Goal: Task Accomplishment & Management: Manage account settings

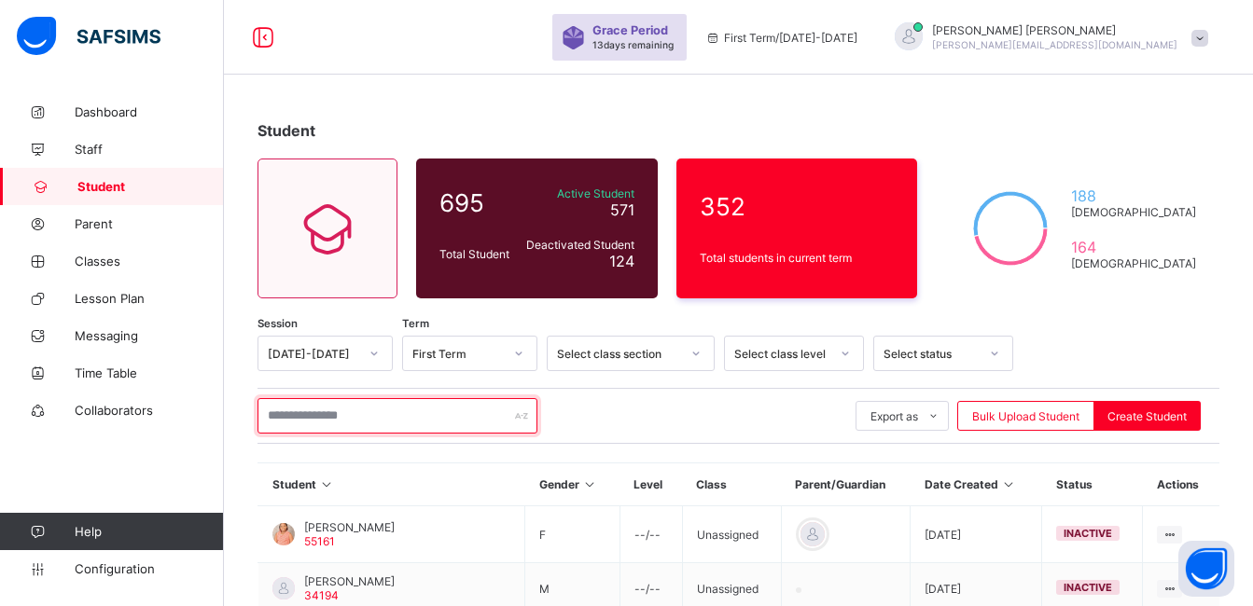
click at [330, 421] on input "text" at bounding box center [397, 415] width 280 height 35
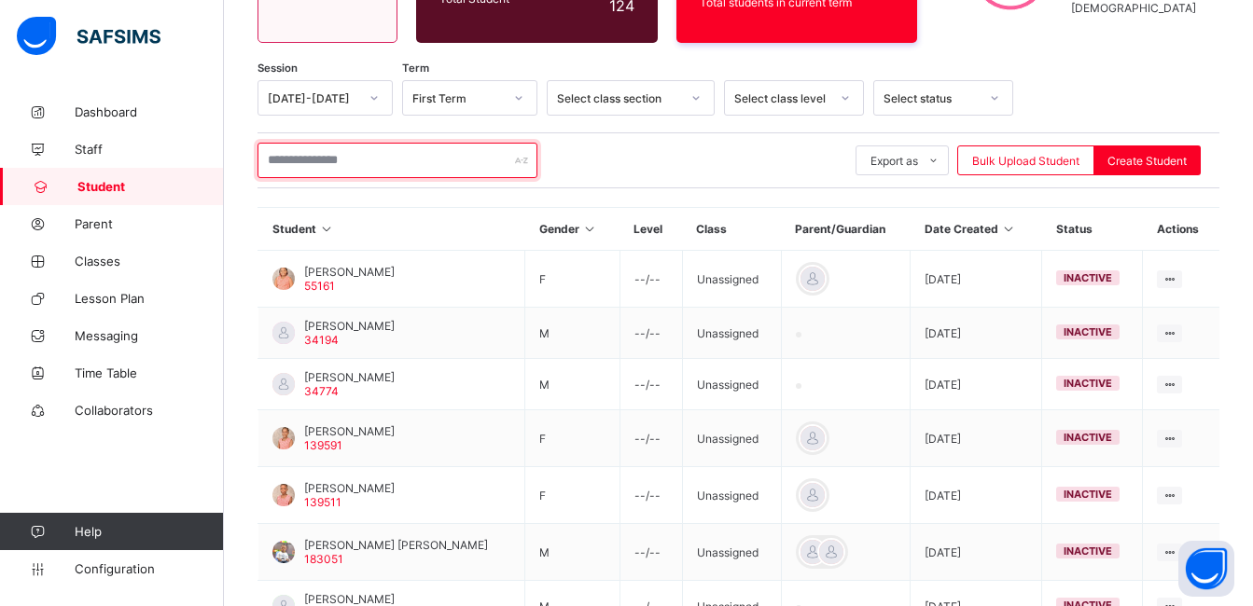
scroll to position [261, 0]
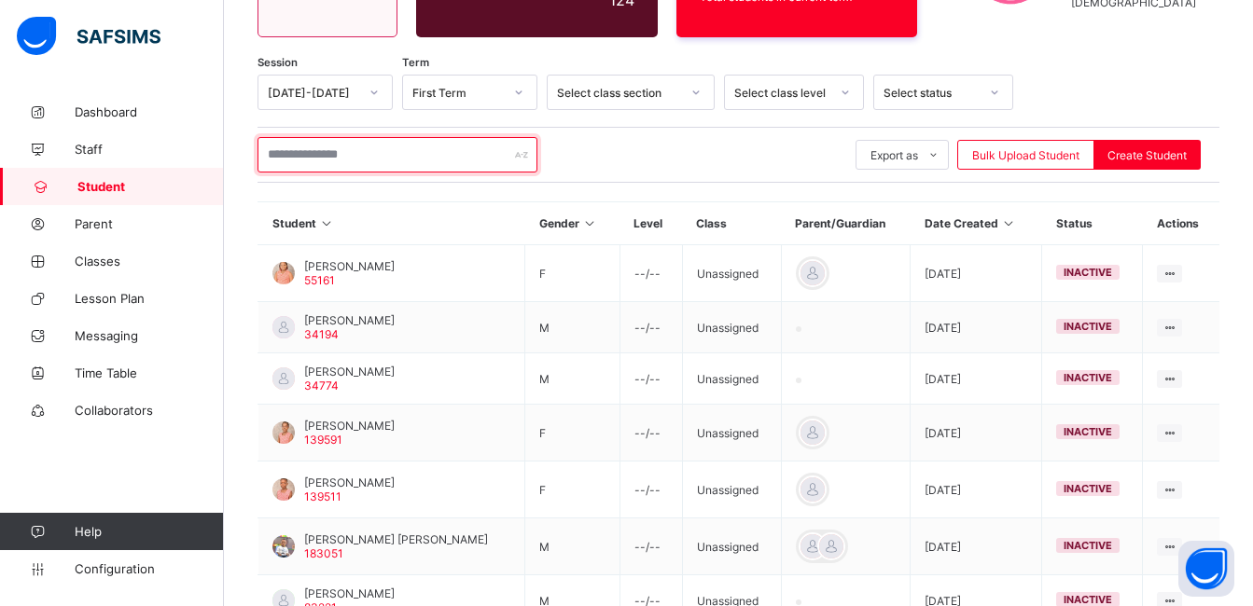
click at [365, 158] on input "text" at bounding box center [397, 154] width 280 height 35
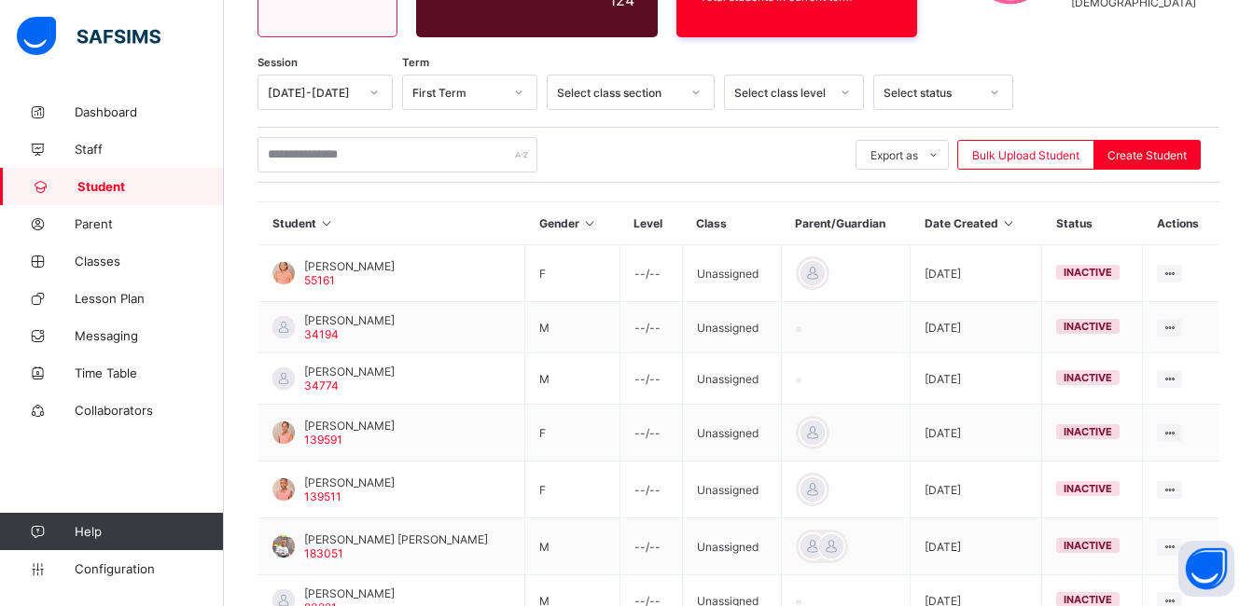
click at [703, 173] on div "Export as Pdf Report Excel Report Excel Report (LMS) Bulk Upload Student Create…" at bounding box center [738, 155] width 962 height 56
click at [701, 93] on div at bounding box center [696, 92] width 32 height 30
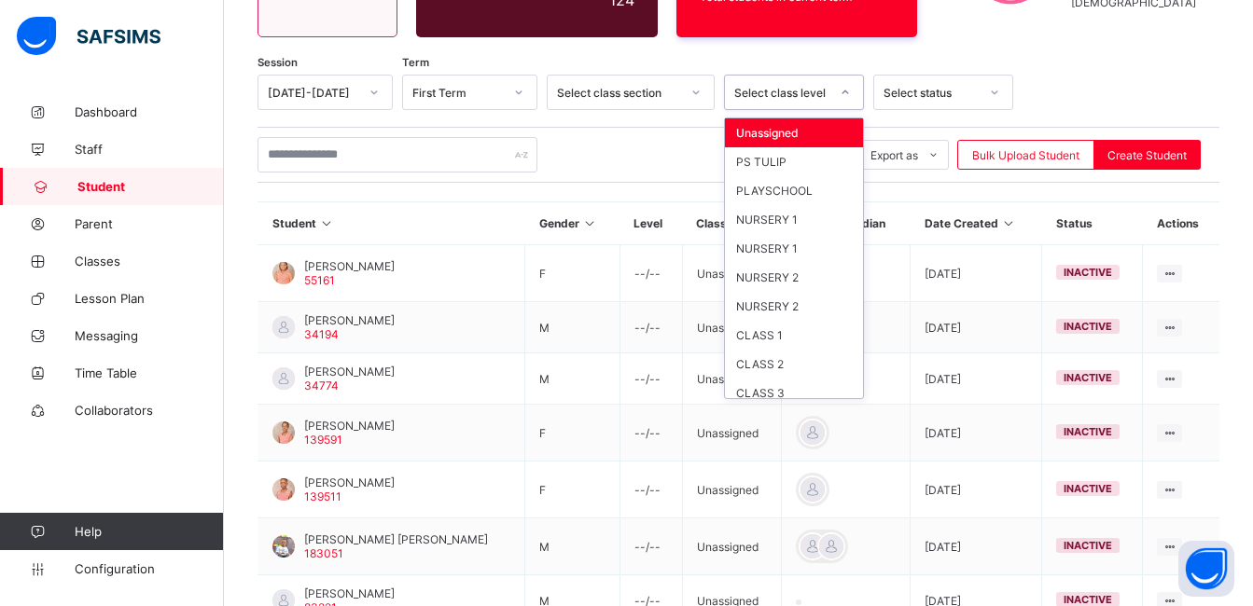
click at [847, 90] on icon at bounding box center [845, 92] width 11 height 19
click at [777, 228] on div "NURSERY 1" at bounding box center [794, 219] width 138 height 29
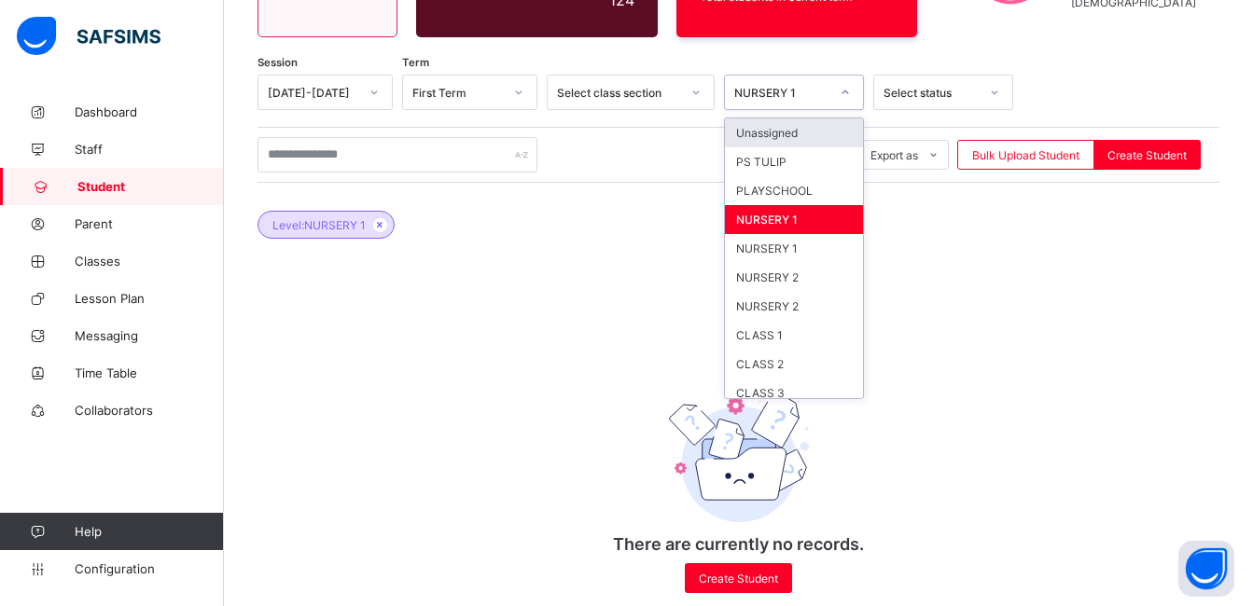
click at [850, 94] on icon at bounding box center [845, 92] width 11 height 19
click at [777, 226] on div "NURSERY 1" at bounding box center [794, 219] width 138 height 29
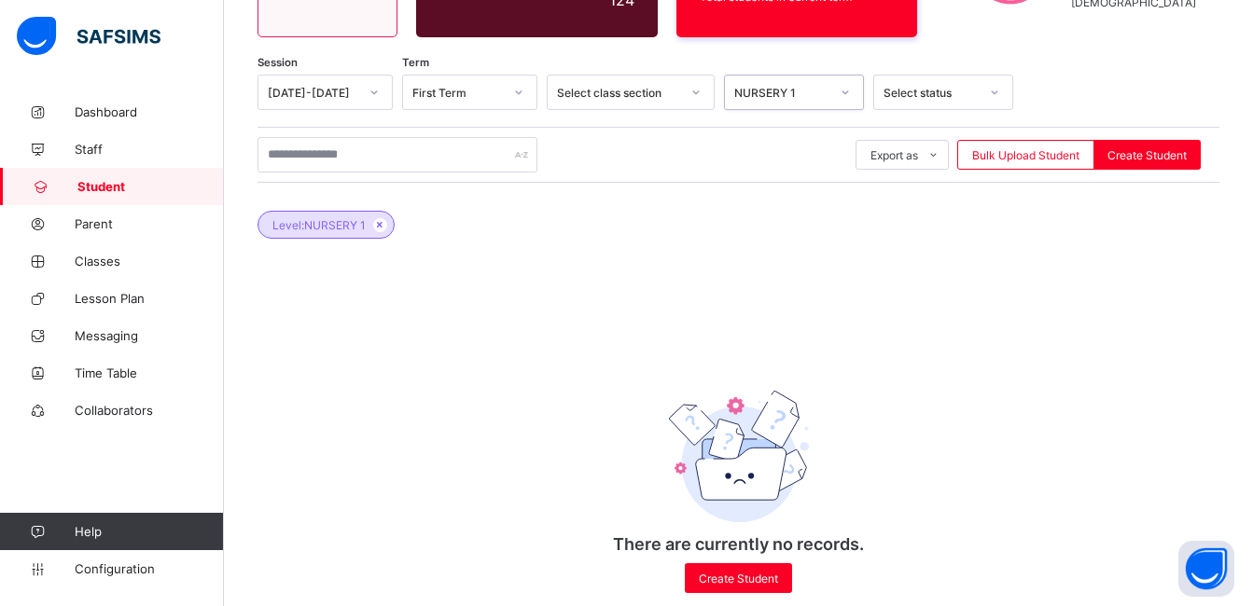
click at [702, 96] on div at bounding box center [696, 92] width 32 height 30
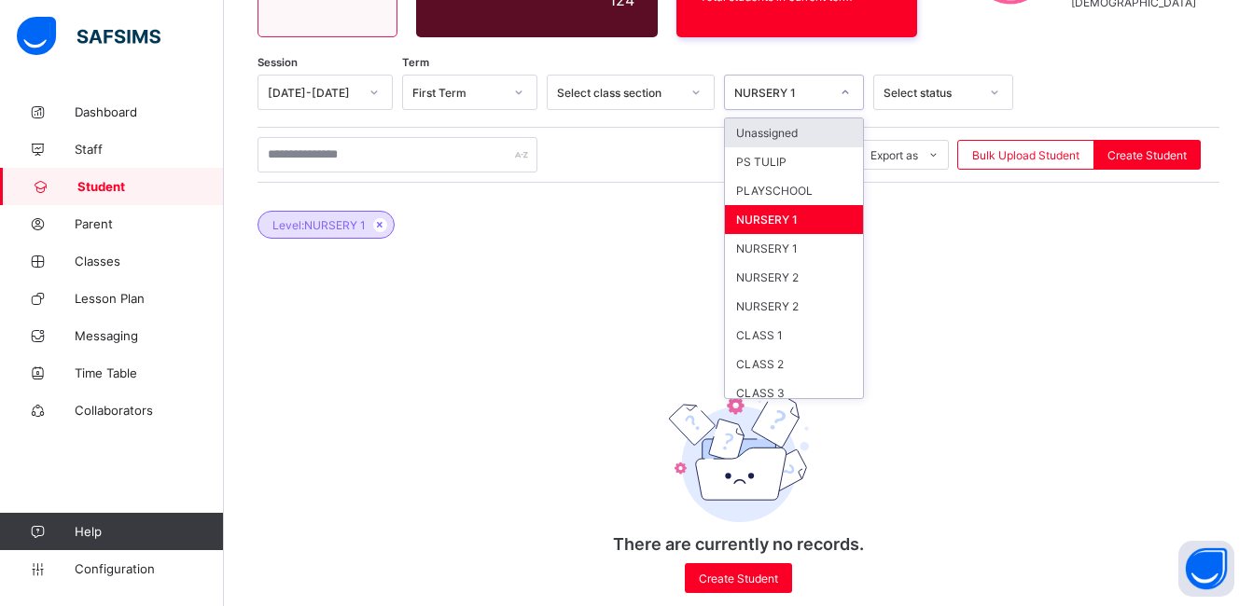
click at [849, 95] on icon at bounding box center [845, 92] width 11 height 19
click at [780, 221] on div "NURSERY 1" at bounding box center [794, 219] width 138 height 29
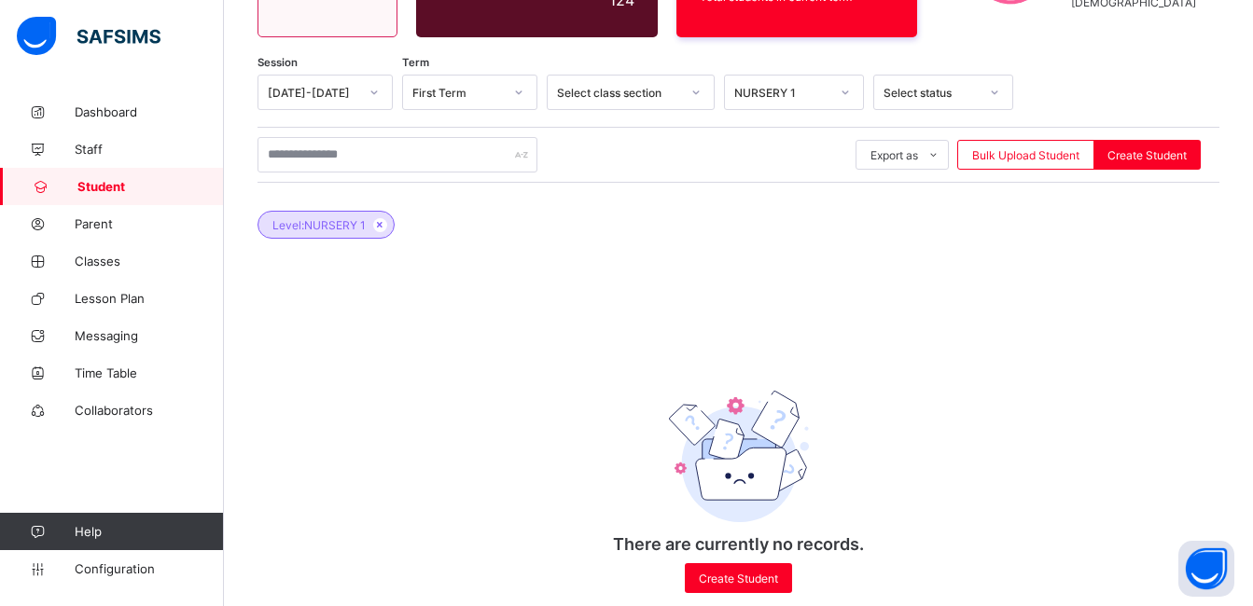
click at [161, 184] on span "Student" at bounding box center [150, 186] width 146 height 15
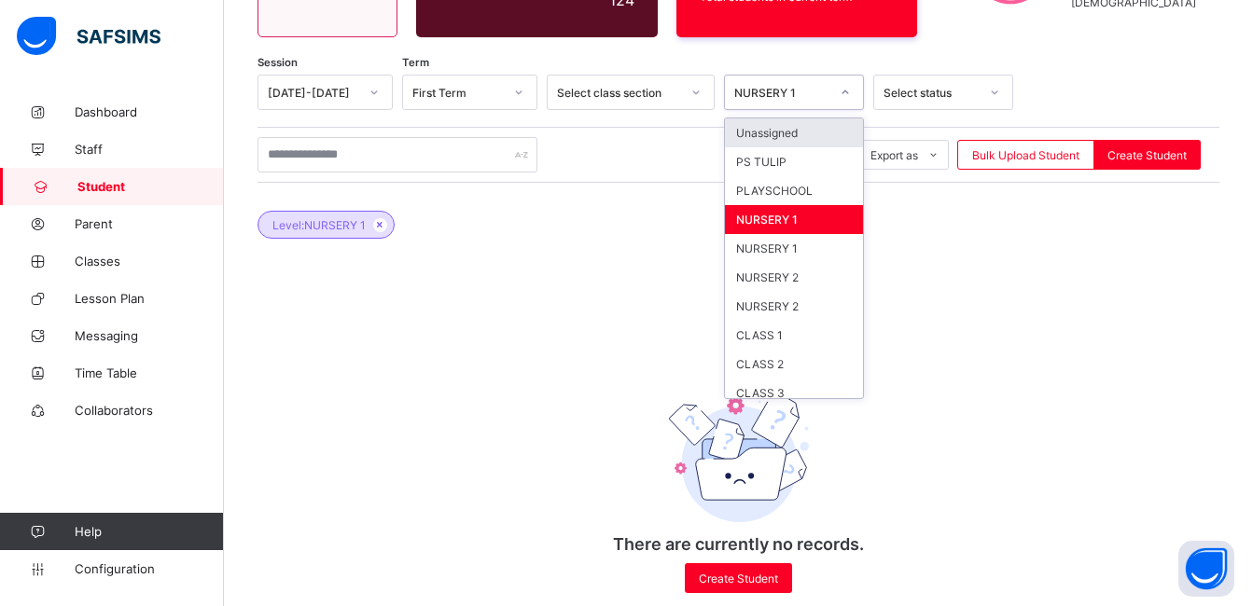
click at [848, 89] on icon at bounding box center [845, 92] width 11 height 19
drag, startPoint x: 797, startPoint y: 141, endPoint x: 780, endPoint y: 249, distance: 109.5
click at [780, 249] on div "Unassigned PS [PERSON_NAME] PLAYSCHOOL NURSERY 1 NURSERY 1 NURSERY 2 NURSERY 2 …" at bounding box center [794, 258] width 138 height 280
click at [780, 249] on div "NURSERY 1" at bounding box center [794, 248] width 138 height 29
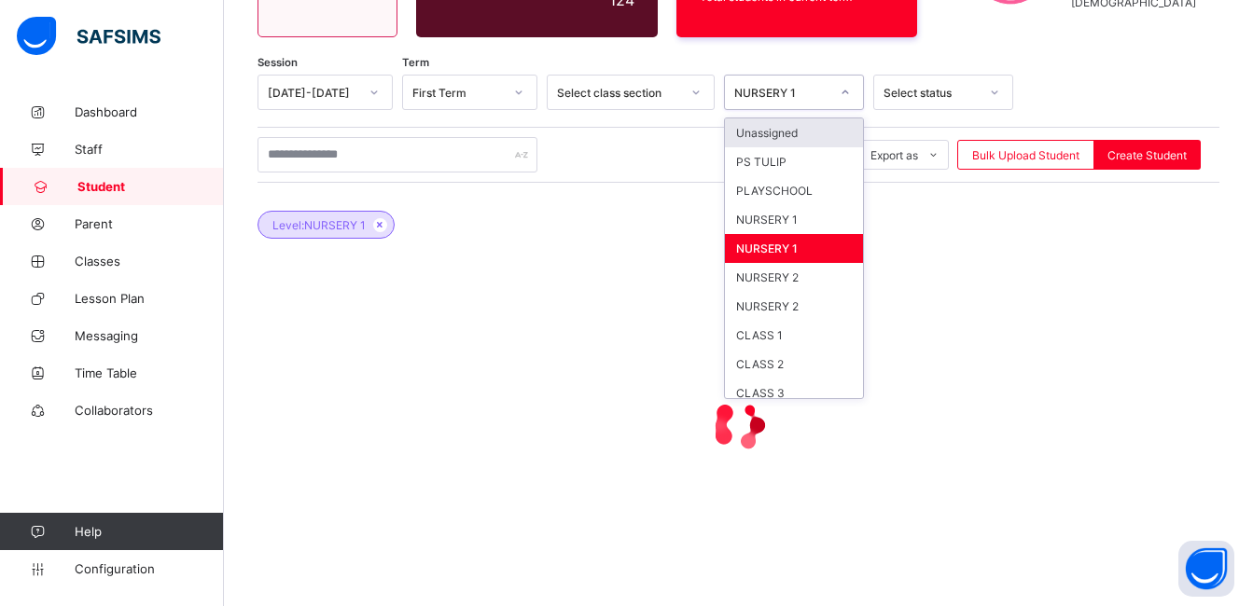
click at [851, 95] on div at bounding box center [845, 92] width 32 height 30
click at [799, 247] on div "NURSERY 1" at bounding box center [794, 248] width 138 height 29
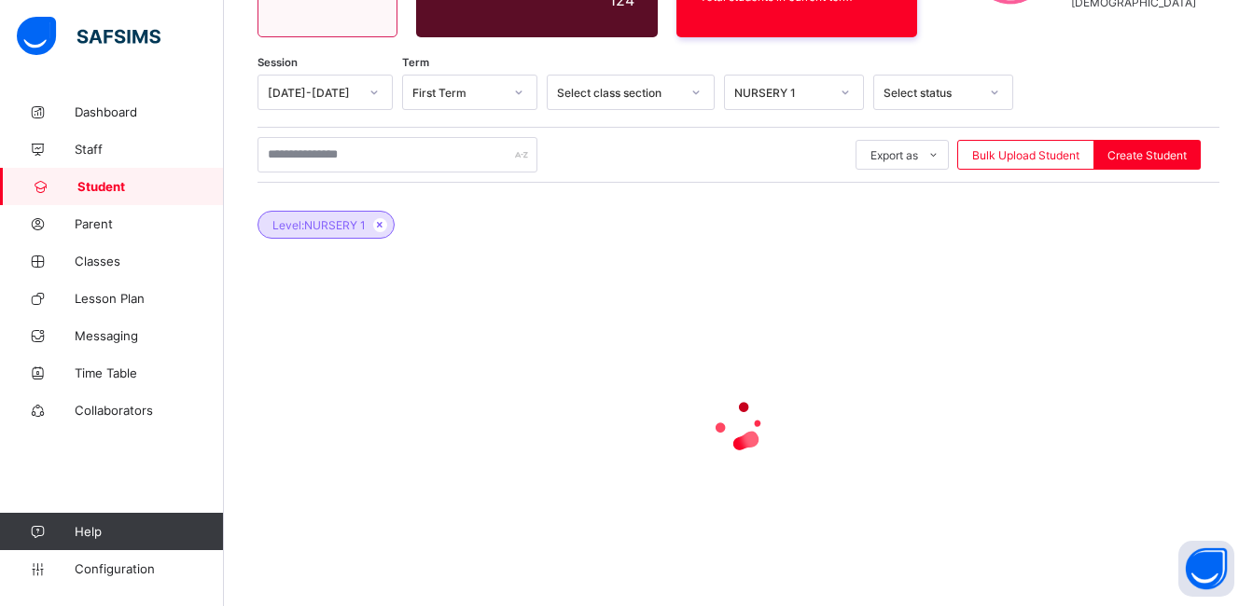
click at [799, 247] on div "Level: NURSERY 1" at bounding box center [738, 215] width 962 height 65
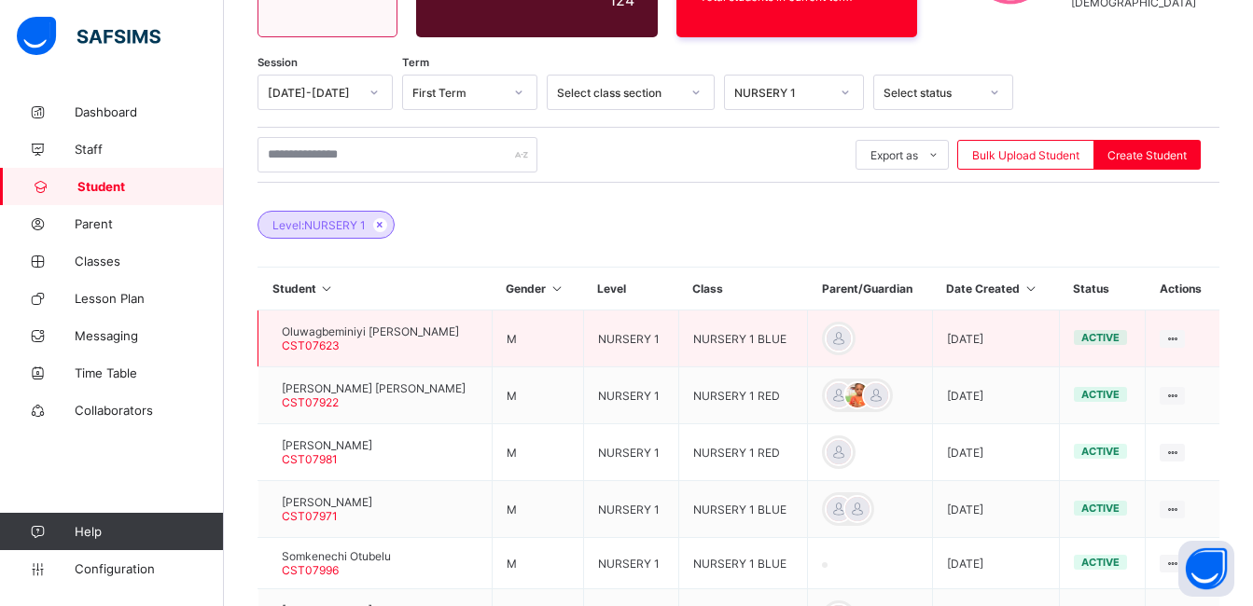
click at [406, 335] on span "Oluwagbeminiyi [PERSON_NAME]" at bounding box center [370, 332] width 177 height 14
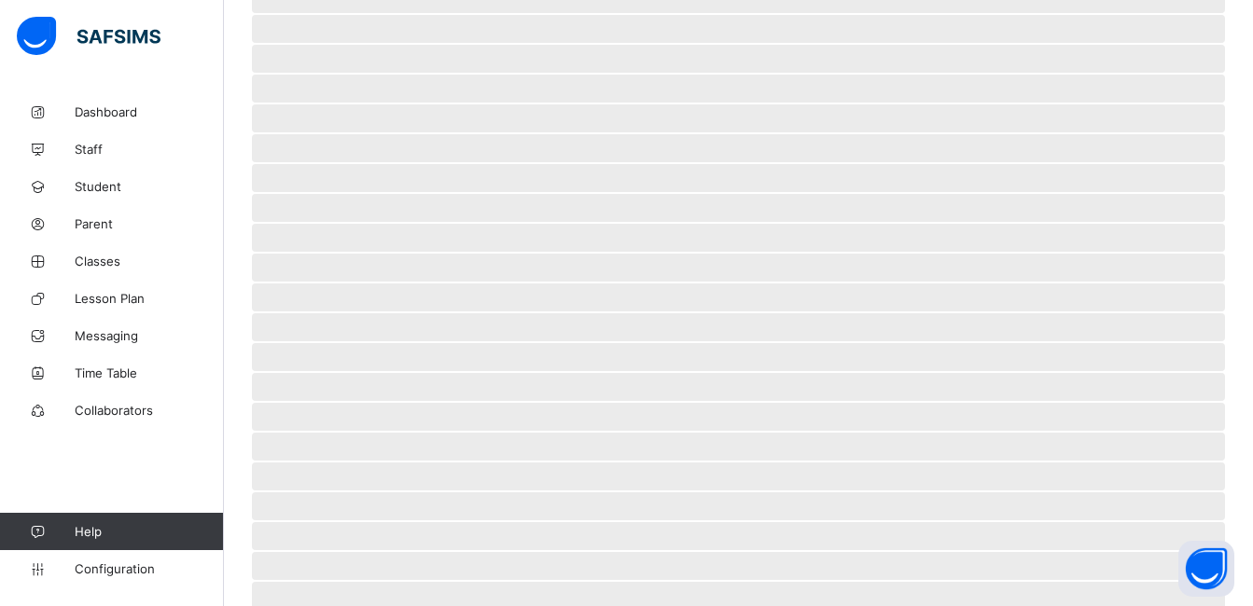
click at [406, 335] on span "‌" at bounding box center [738, 327] width 973 height 28
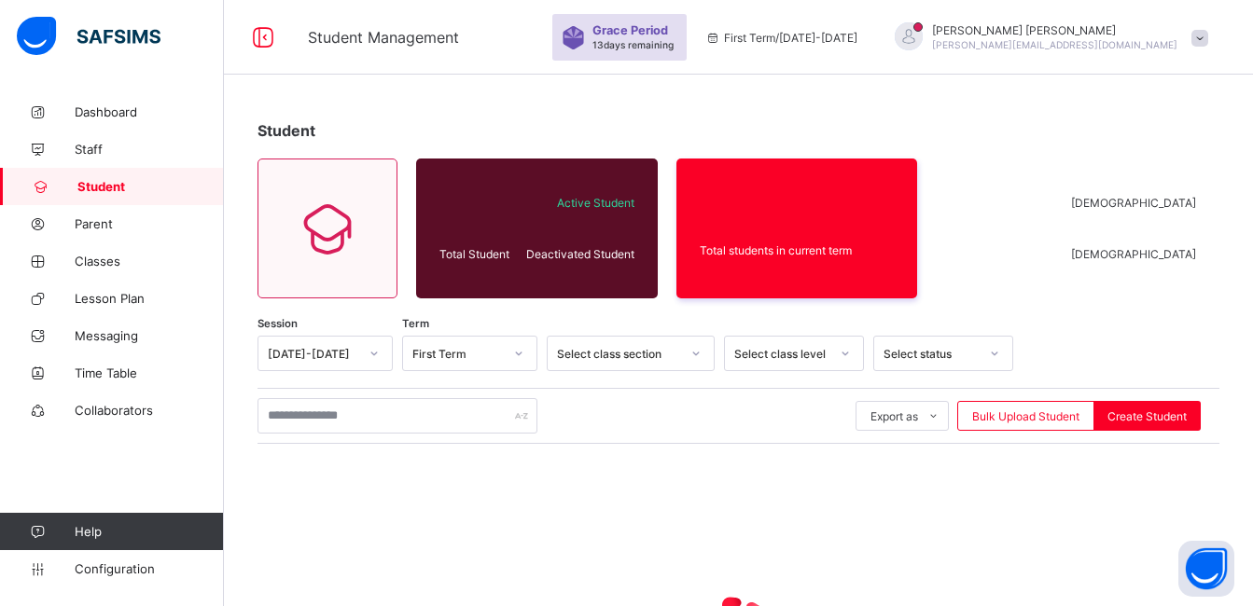
scroll to position [220, 0]
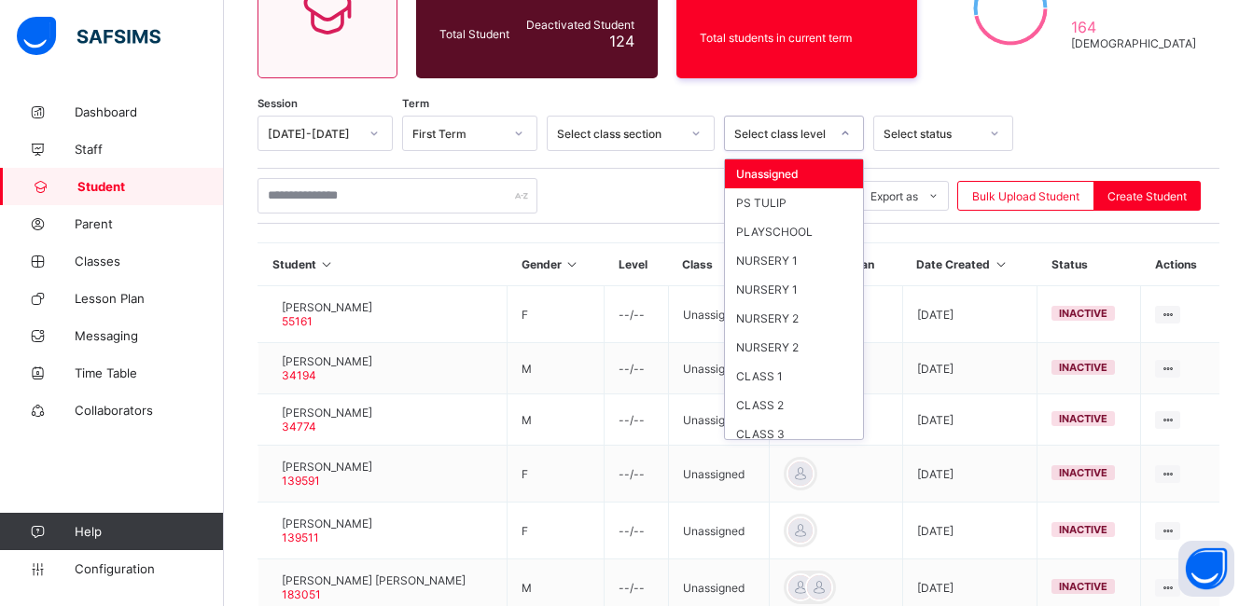
click at [846, 131] on icon at bounding box center [845, 133] width 11 height 19
click at [776, 291] on div "NURSERY 1" at bounding box center [794, 289] width 138 height 29
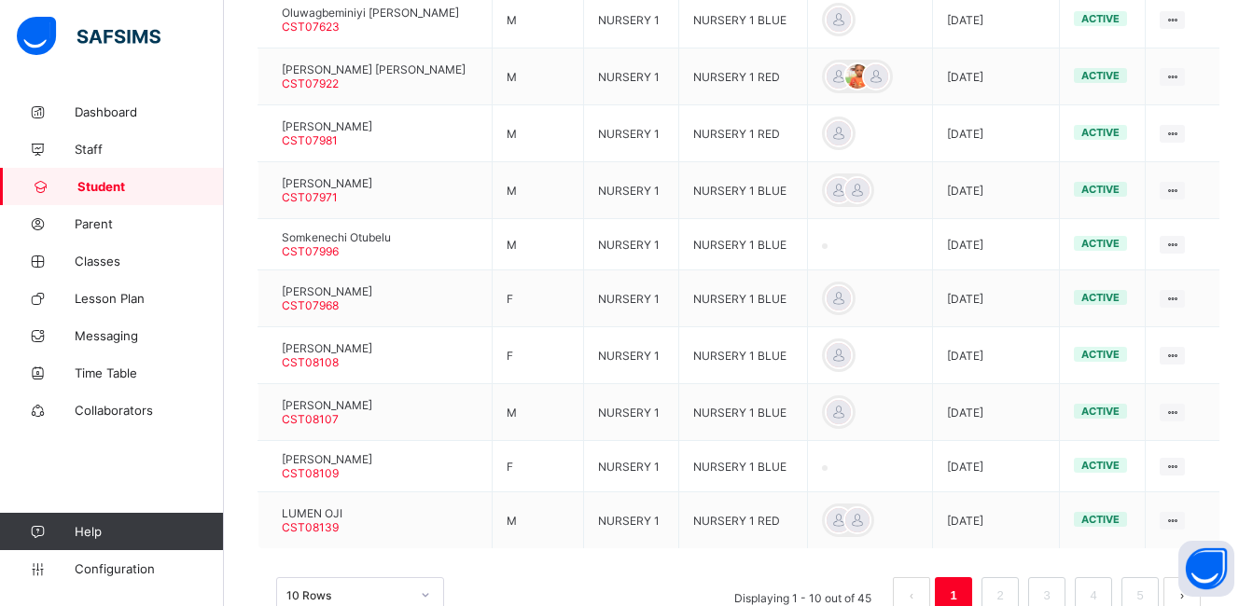
scroll to position [581, 0]
click at [1008, 591] on link "2" at bounding box center [1000, 595] width 18 height 24
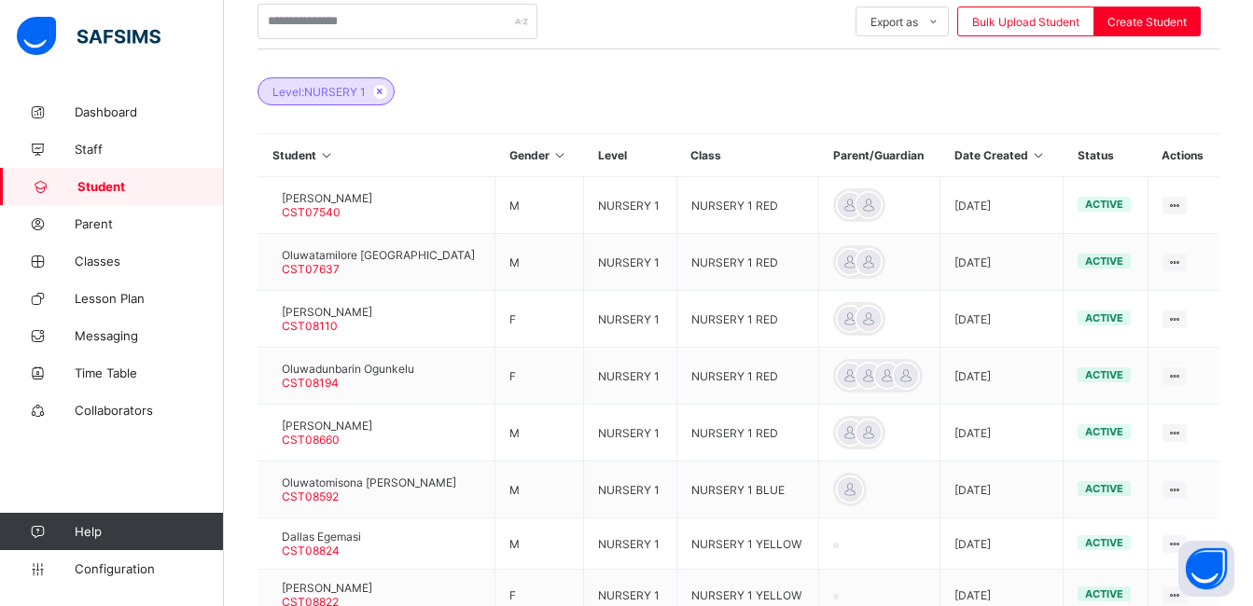
scroll to position [635, 0]
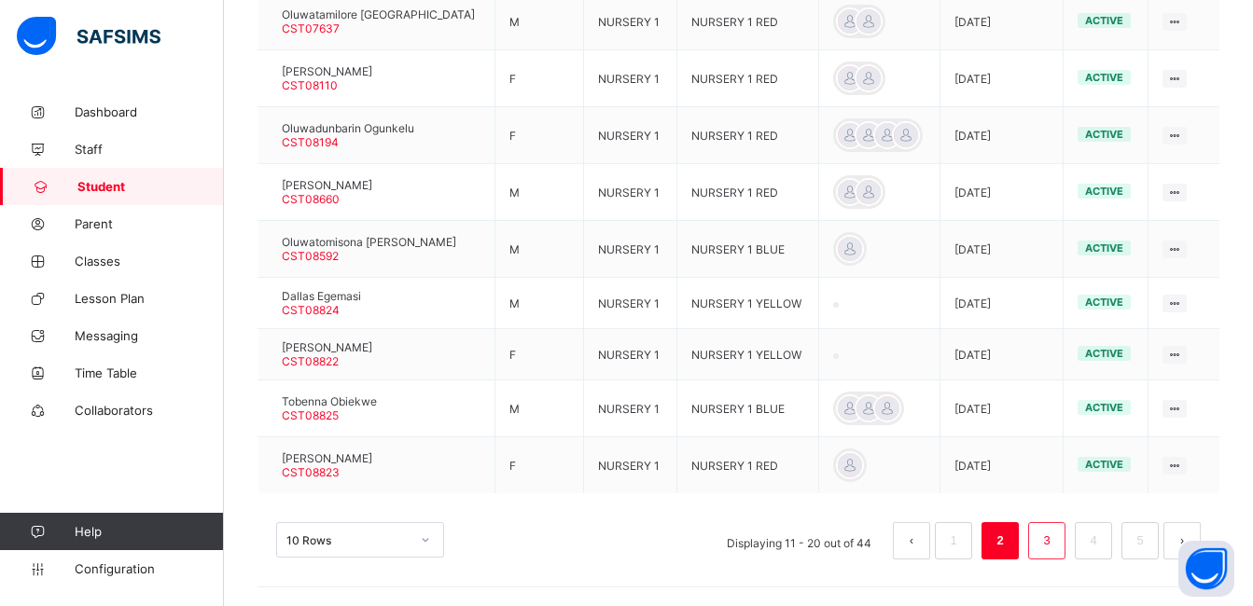
click at [1055, 541] on link "3" at bounding box center [1046, 541] width 18 height 24
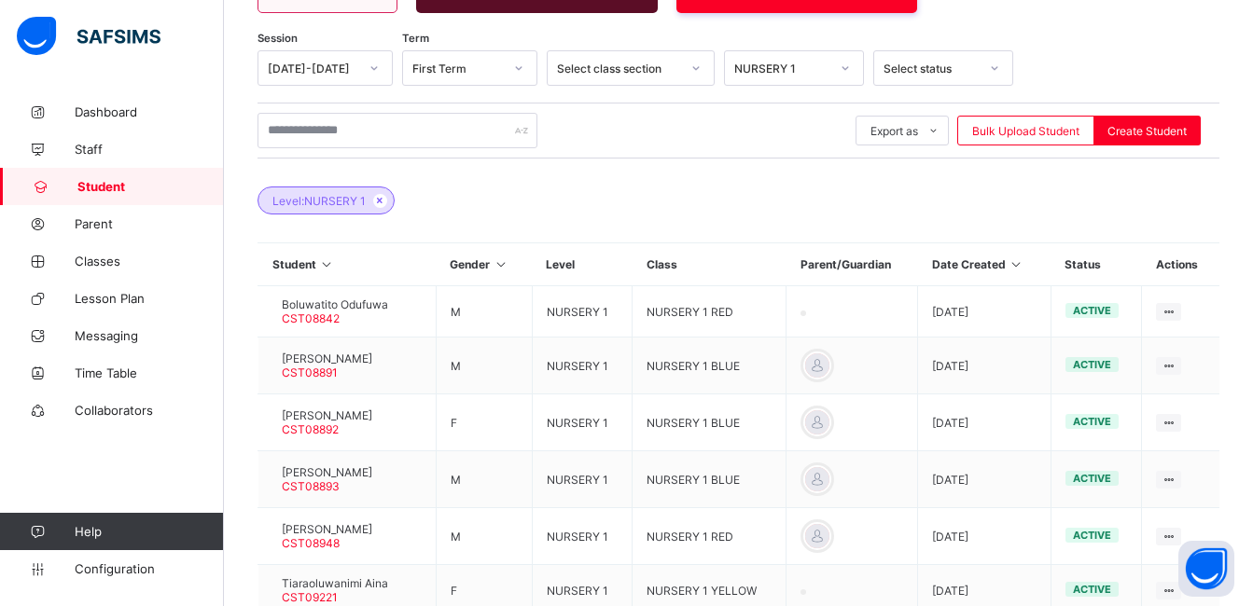
scroll to position [613, 0]
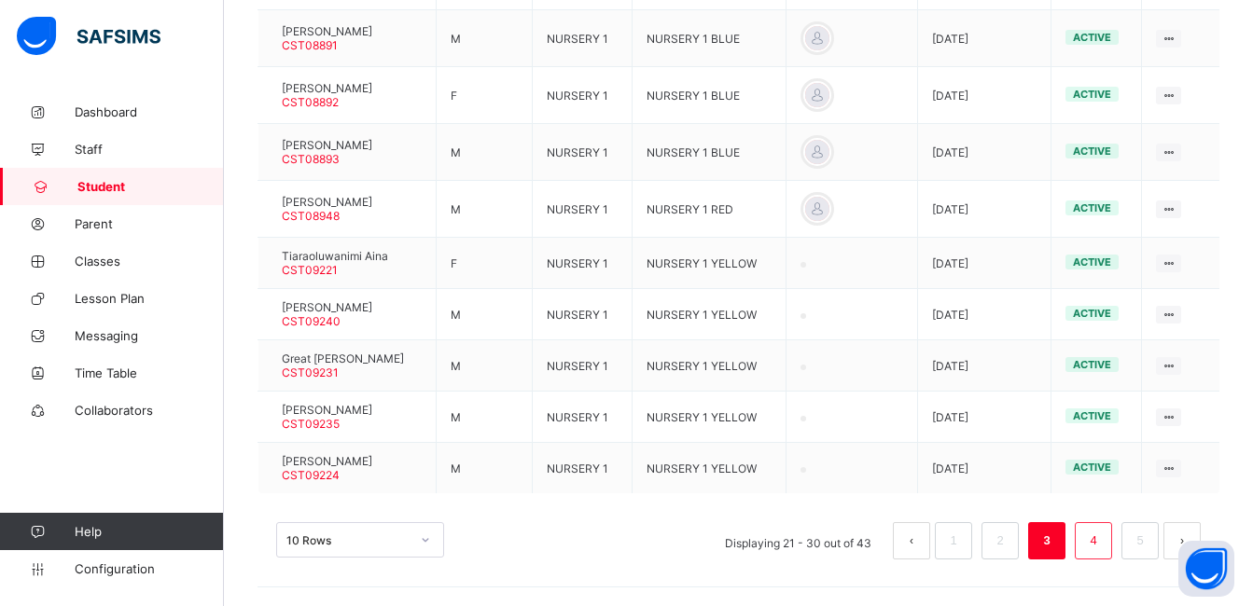
click at [1102, 543] on link "4" at bounding box center [1093, 541] width 18 height 24
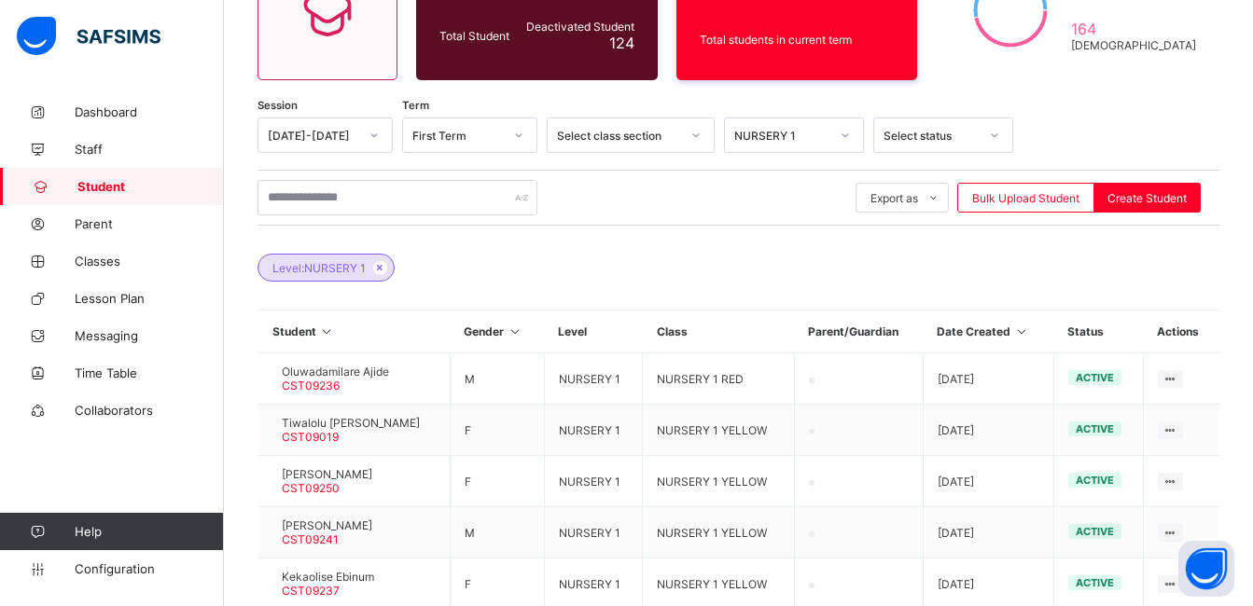
scroll to position [590, 0]
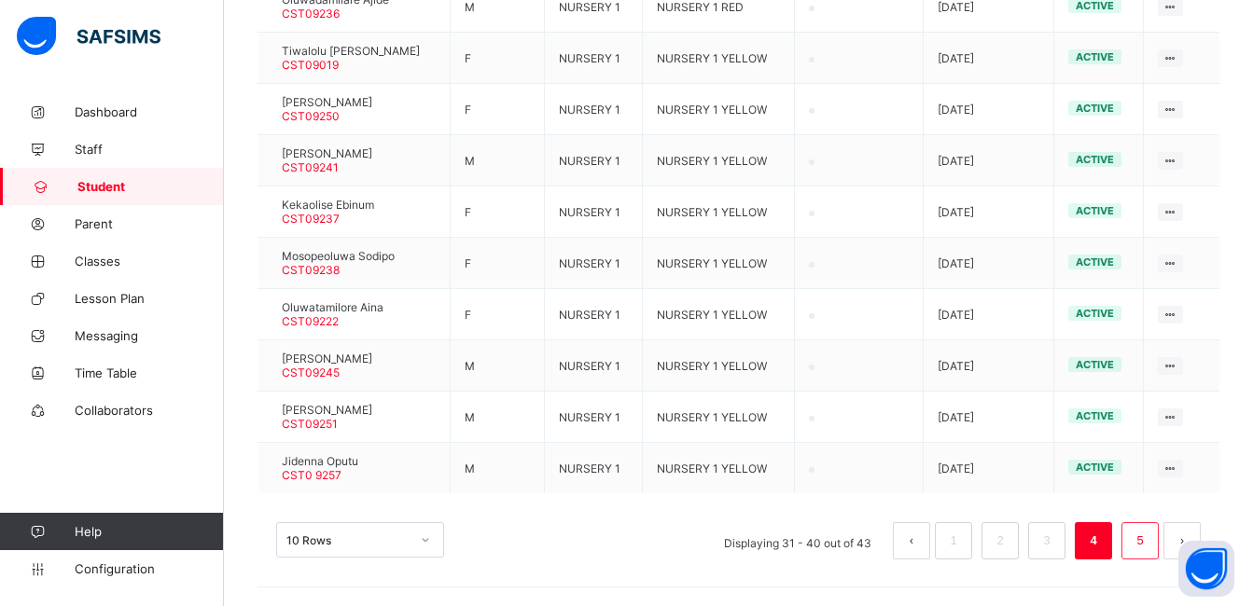
click at [1146, 548] on link "5" at bounding box center [1140, 541] width 18 height 24
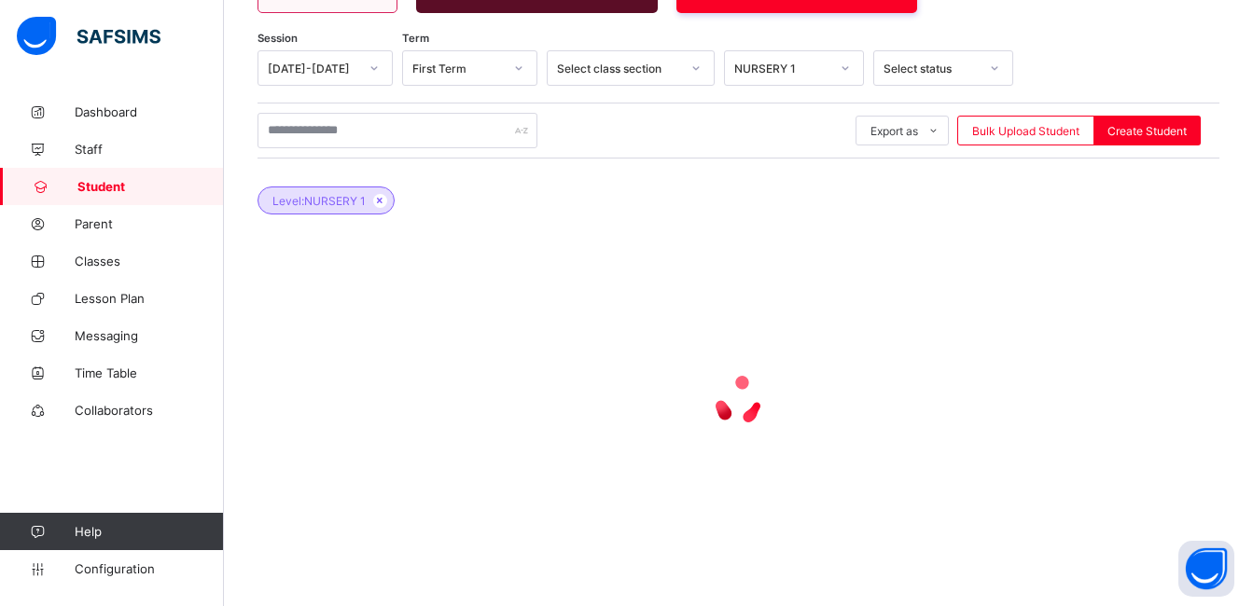
scroll to position [231, 0]
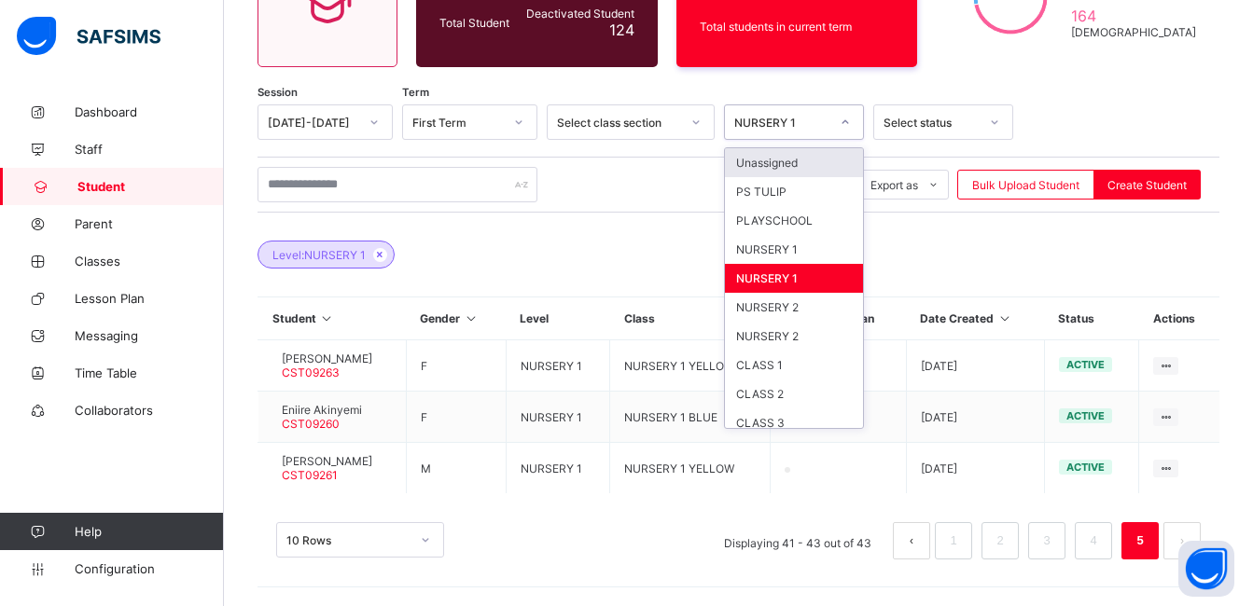
click at [849, 122] on icon at bounding box center [845, 122] width 11 height 19
click at [784, 337] on div "NURSERY 2" at bounding box center [794, 336] width 138 height 29
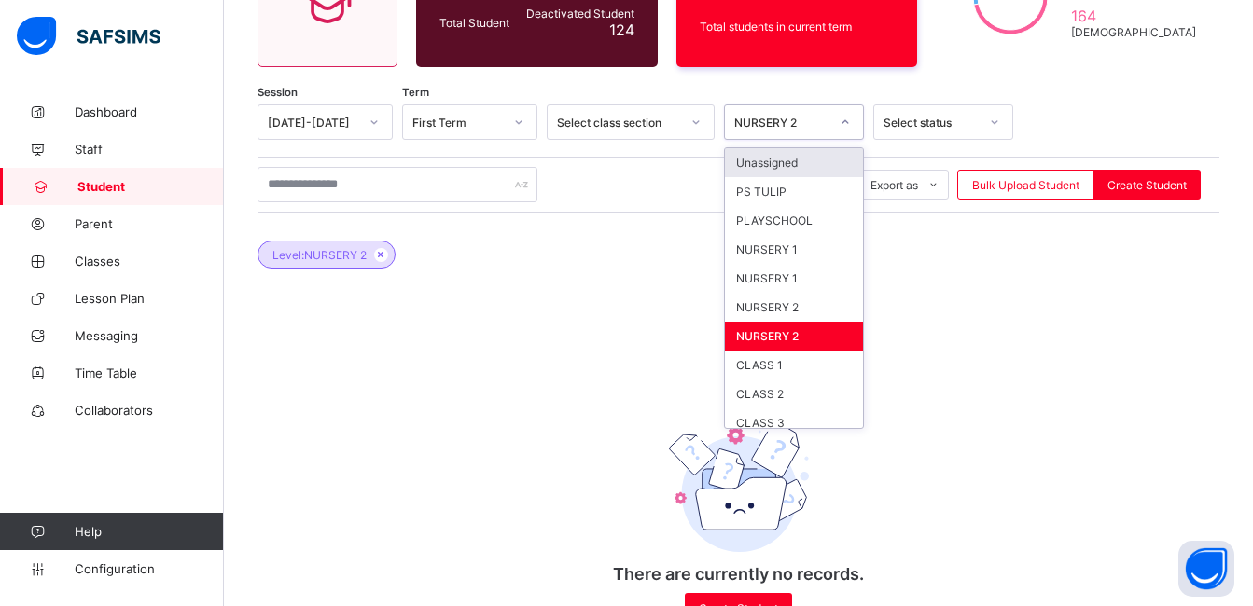
click at [840, 118] on icon at bounding box center [845, 122] width 11 height 19
click at [789, 312] on div "NURSERY 2" at bounding box center [794, 307] width 138 height 29
click at [848, 128] on icon at bounding box center [845, 122] width 11 height 19
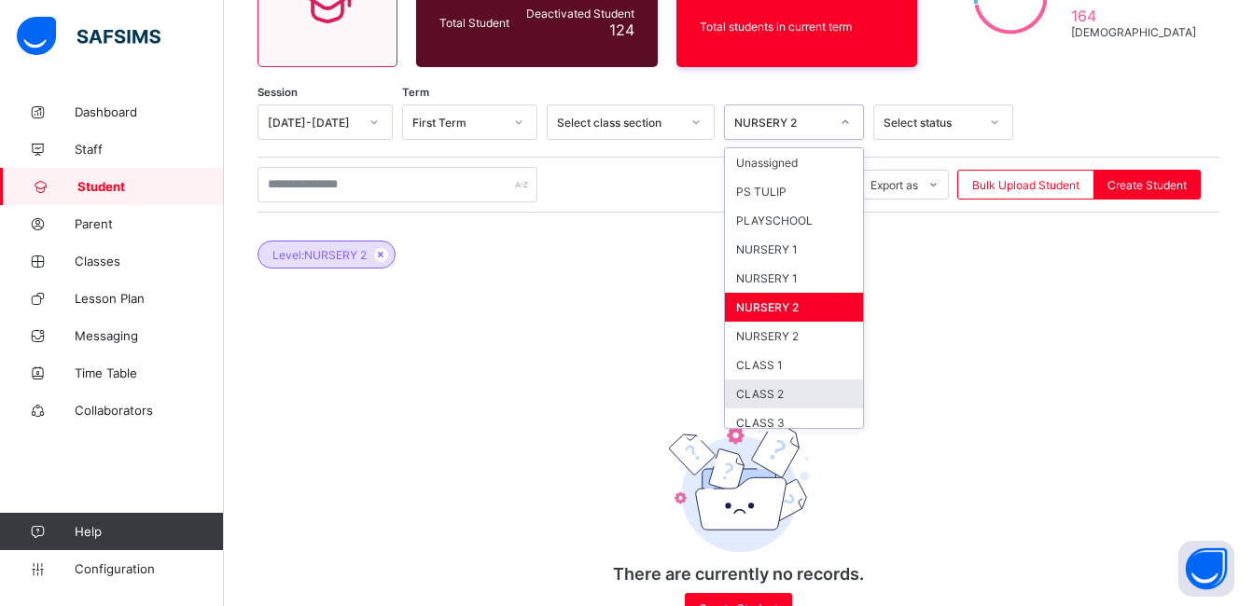
click at [758, 396] on div "CLASS 2" at bounding box center [794, 394] width 138 height 29
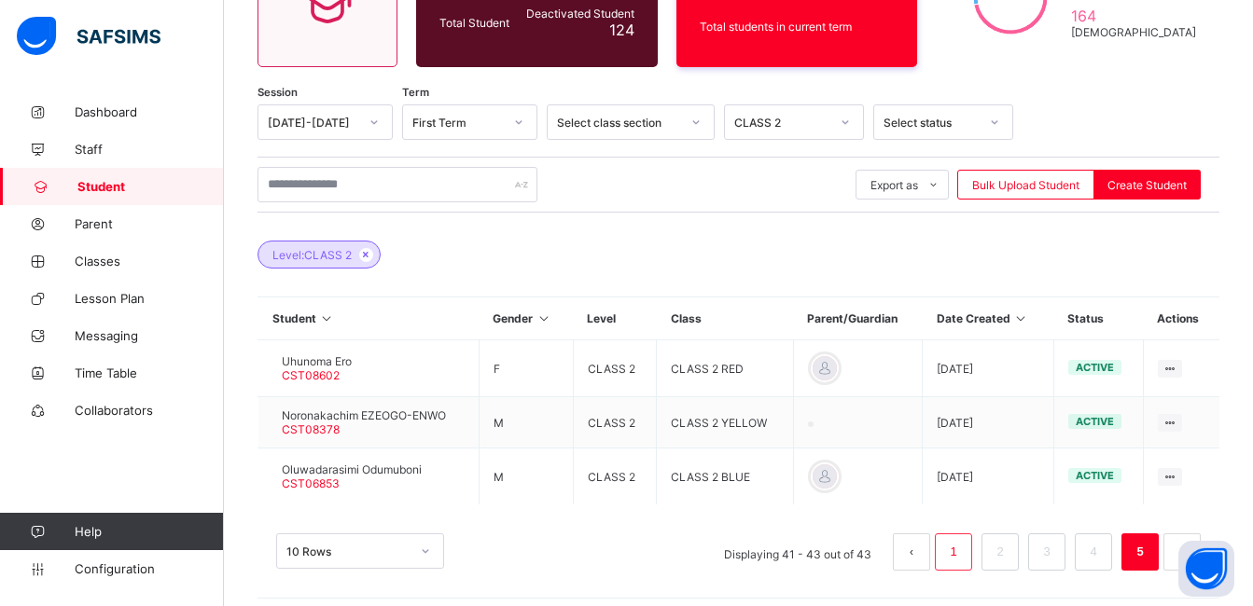
click at [958, 547] on link "1" at bounding box center [953, 552] width 18 height 24
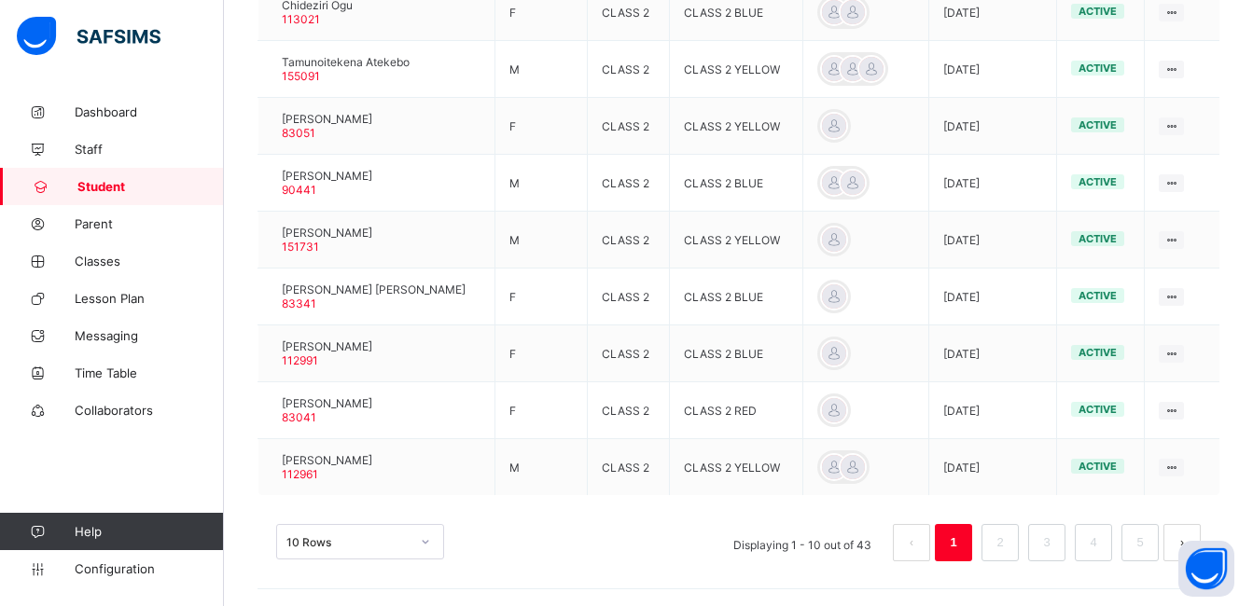
scroll to position [646, 0]
click at [1008, 534] on link "2" at bounding box center [1000, 541] width 18 height 24
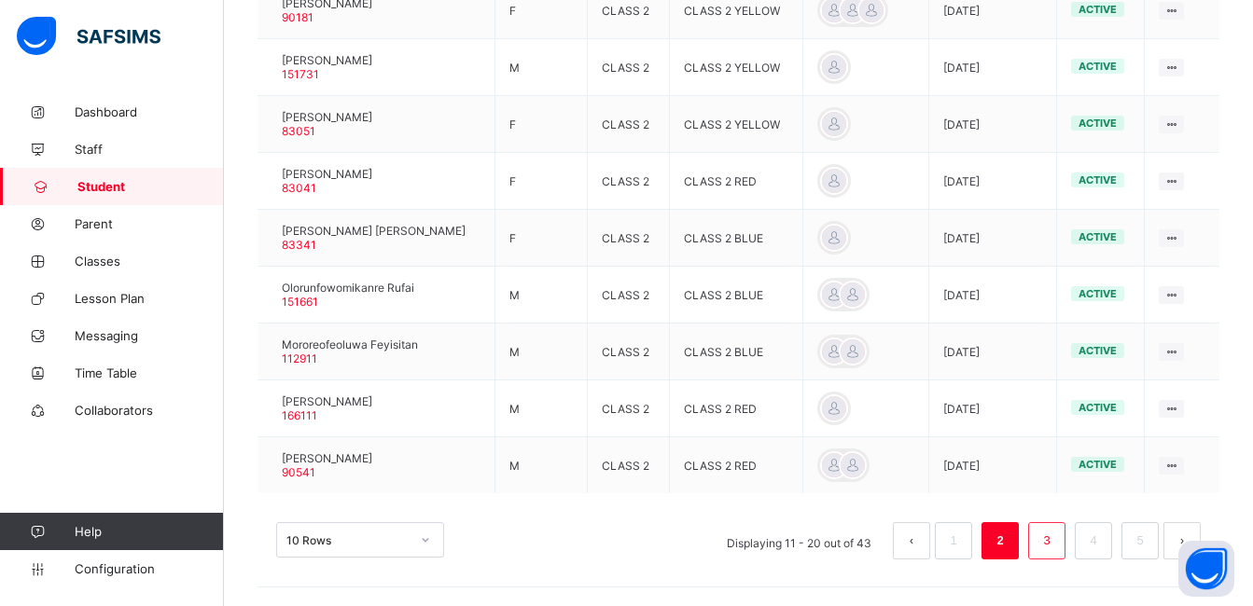
click at [1055, 542] on link "3" at bounding box center [1046, 541] width 18 height 24
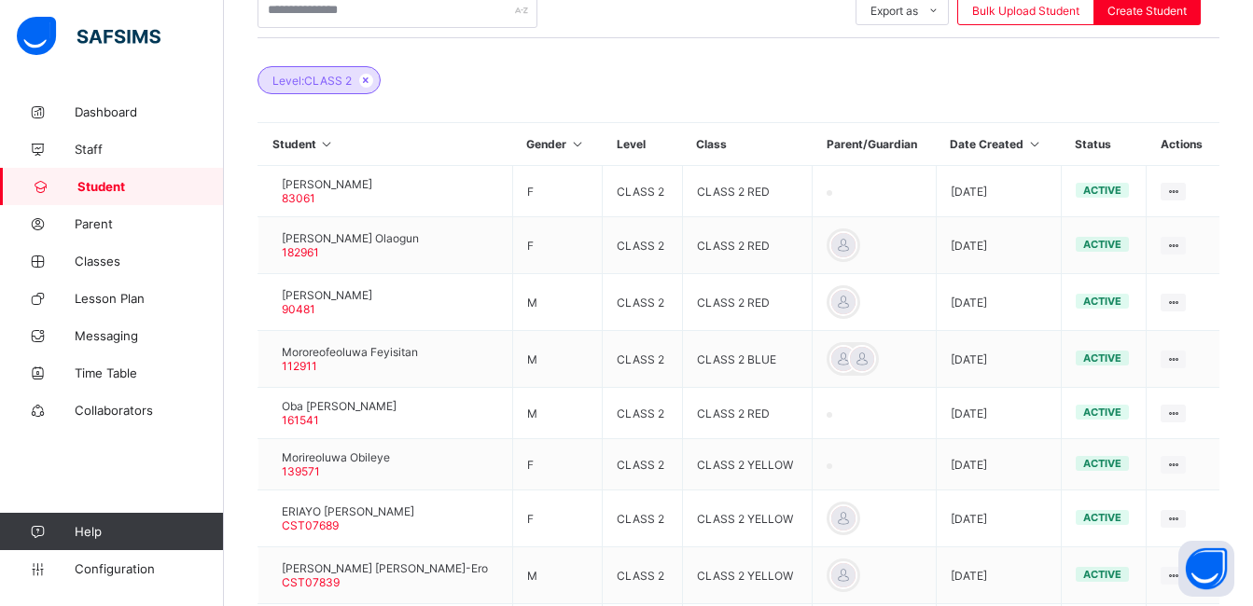
scroll to position [630, 0]
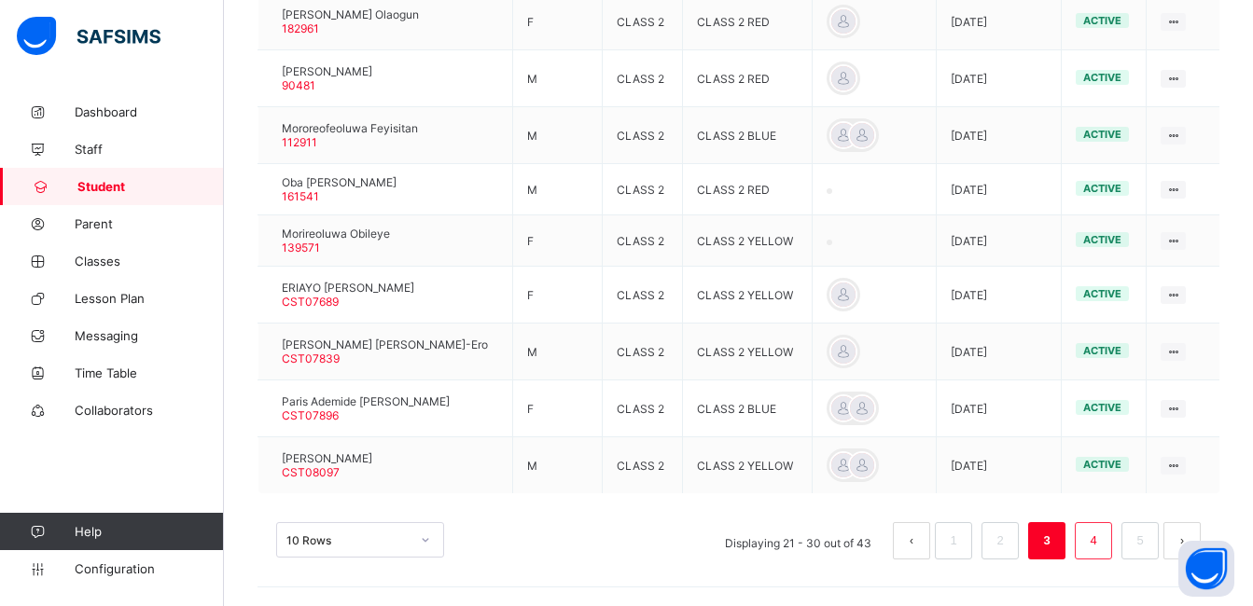
click at [1095, 537] on li "4" at bounding box center [1093, 540] width 37 height 37
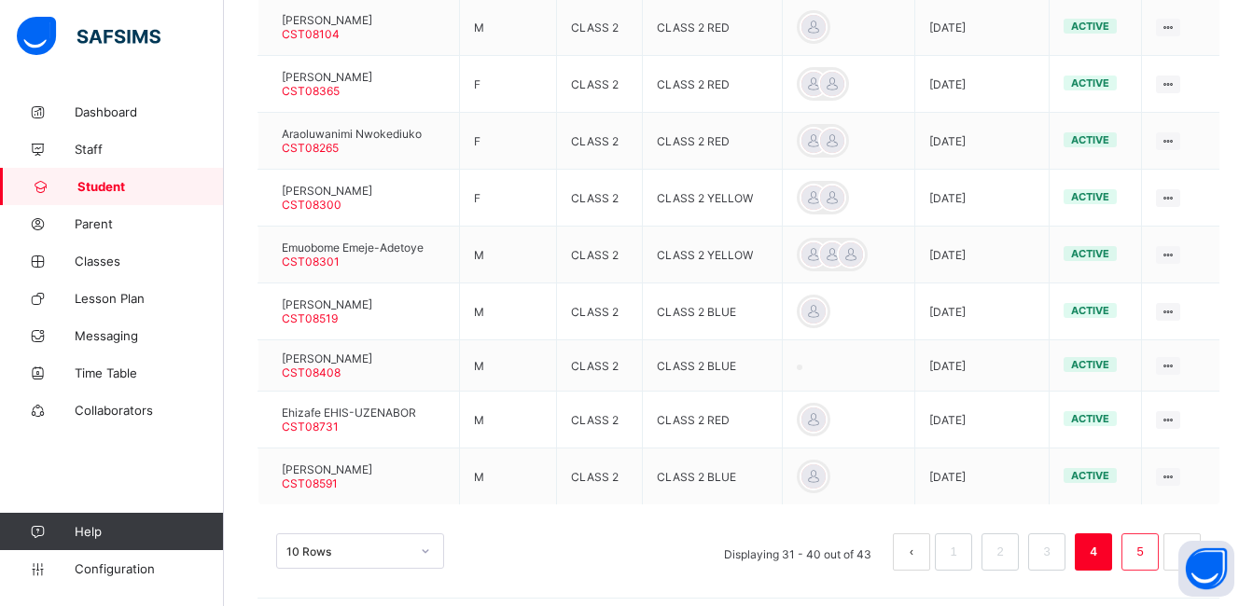
click at [1142, 550] on li "5" at bounding box center [1139, 552] width 37 height 37
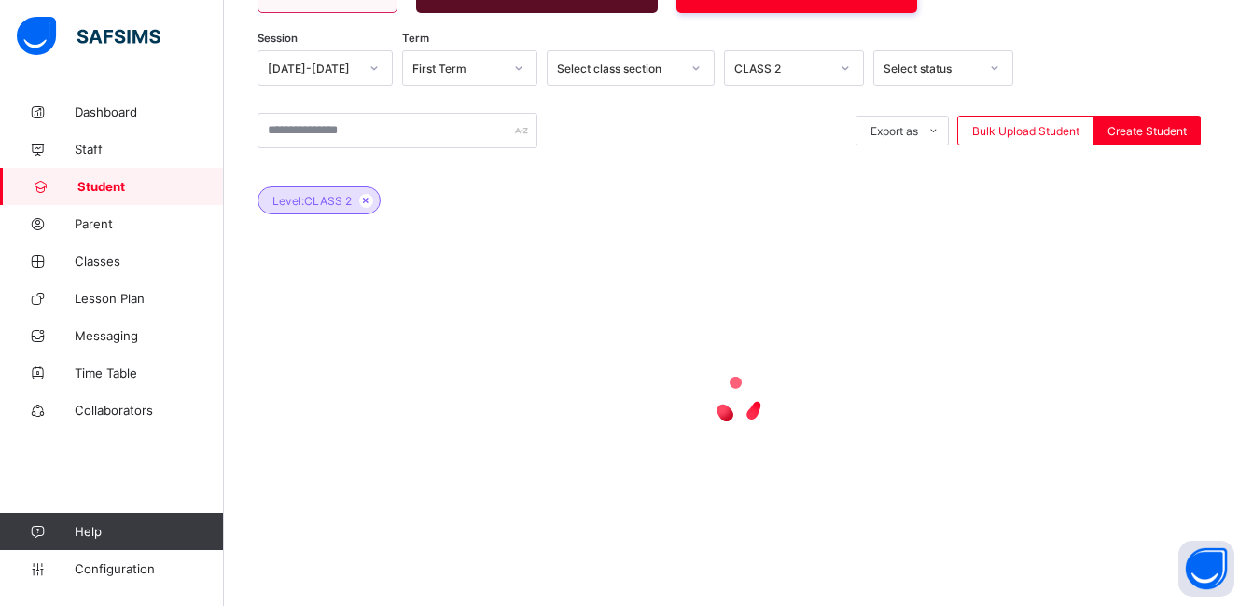
scroll to position [243, 0]
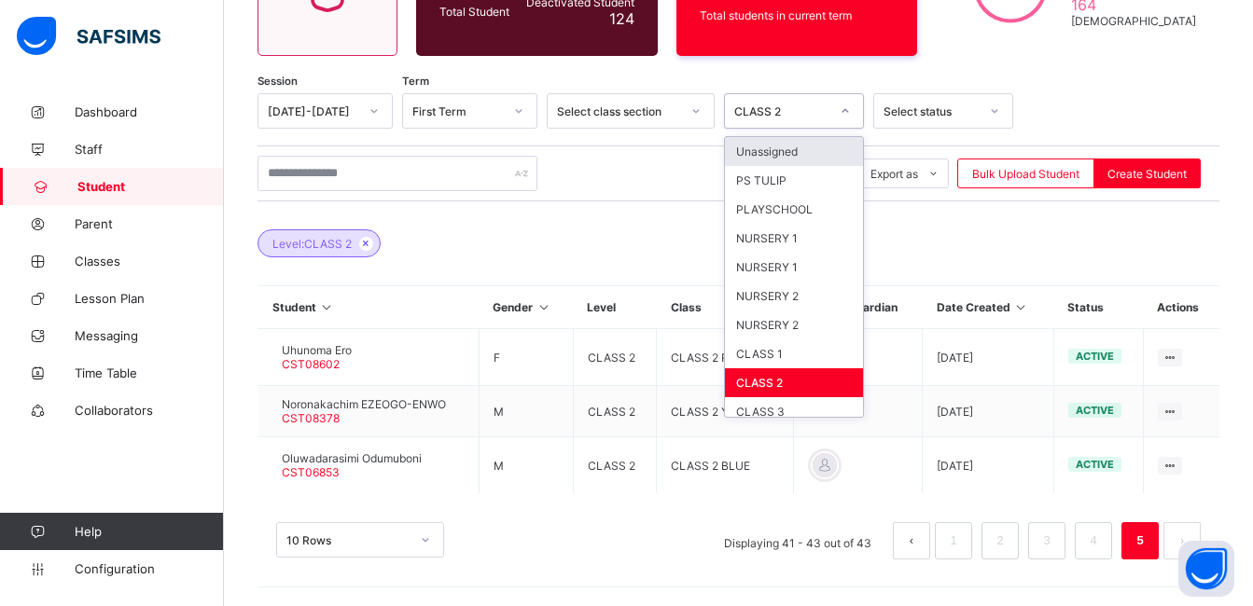
click at [848, 111] on icon at bounding box center [845, 111] width 11 height 19
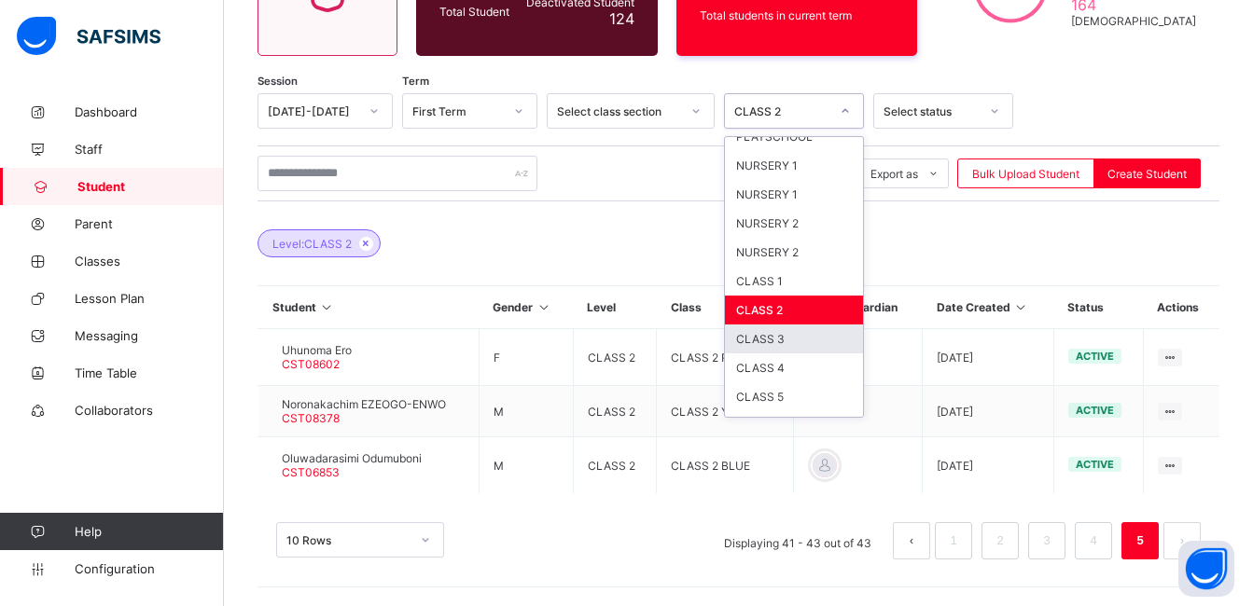
scroll to position [75, 0]
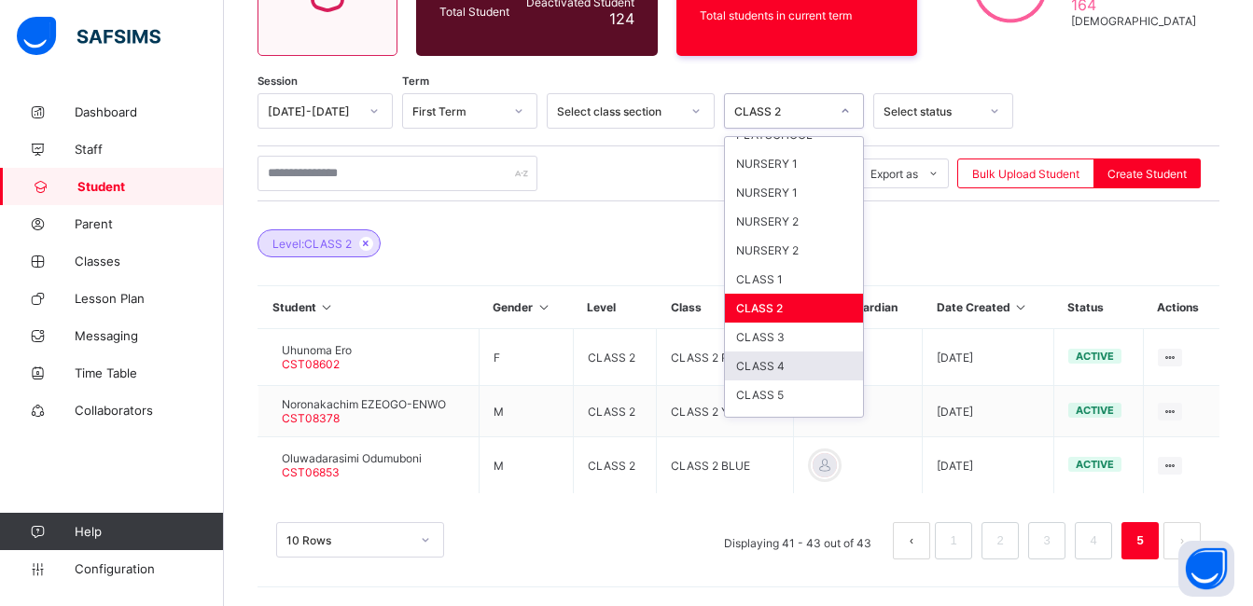
click at [784, 362] on div "CLASS 4" at bounding box center [794, 366] width 138 height 29
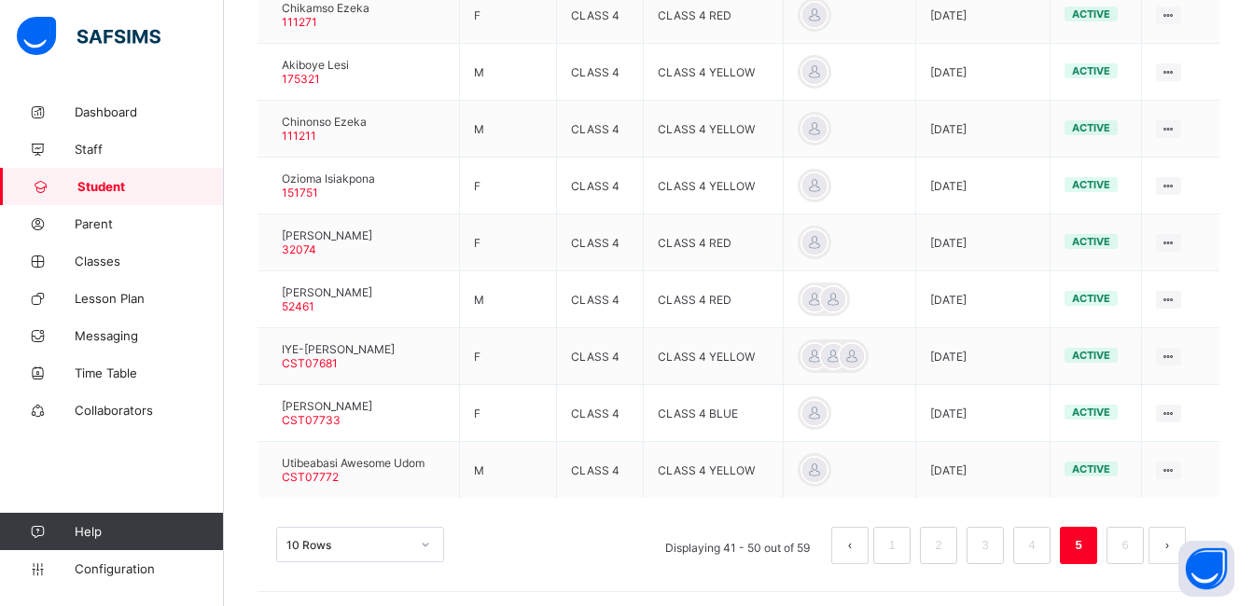
scroll to position [646, 0]
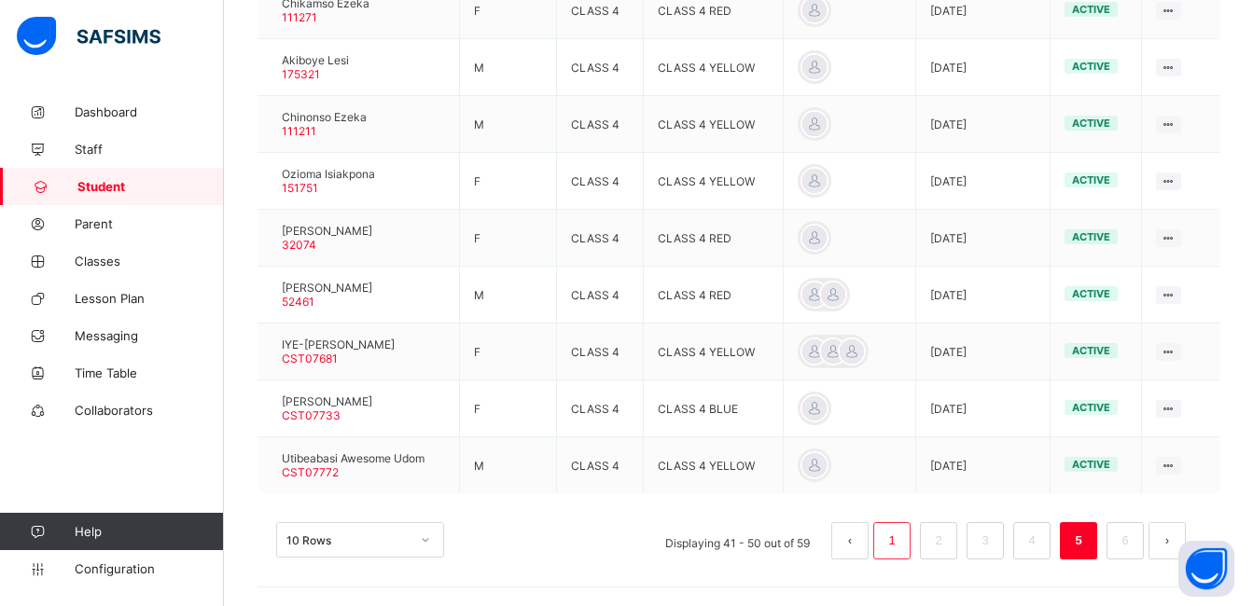
click at [896, 544] on link "1" at bounding box center [891, 541] width 18 height 24
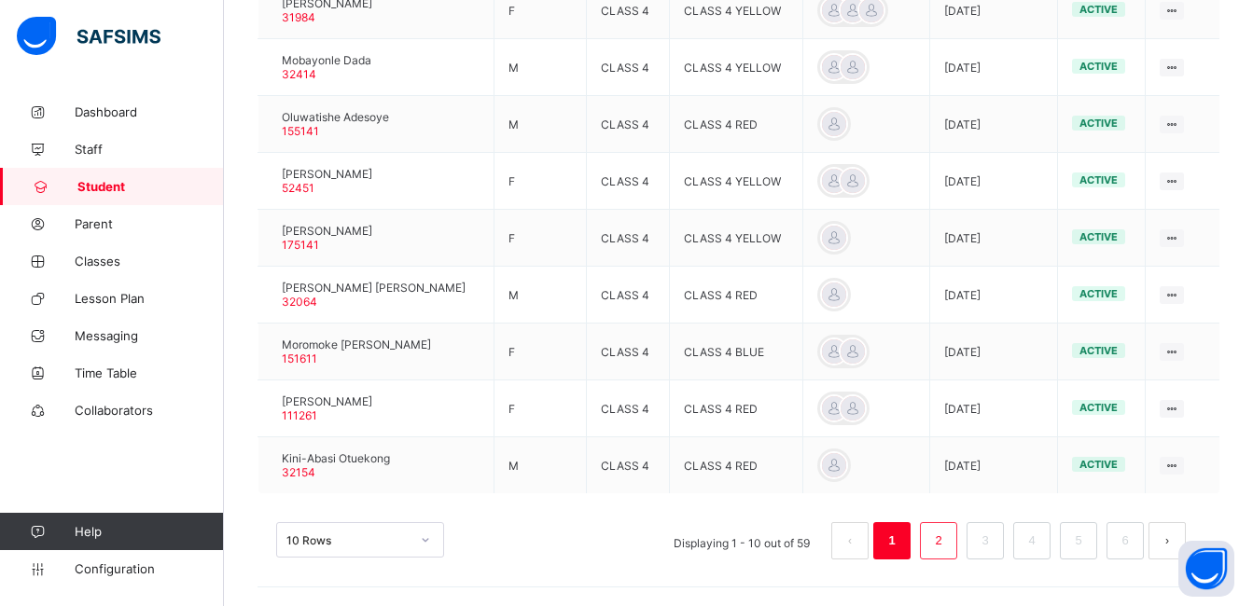
click at [947, 544] on link "2" at bounding box center [938, 541] width 18 height 24
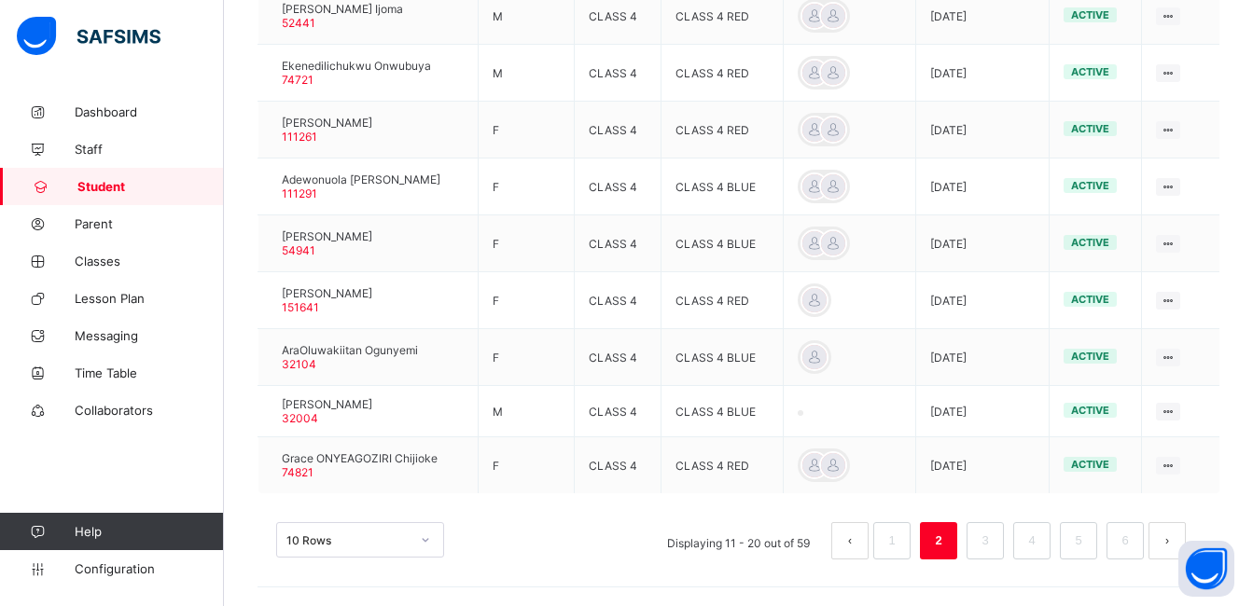
scroll to position [111, 0]
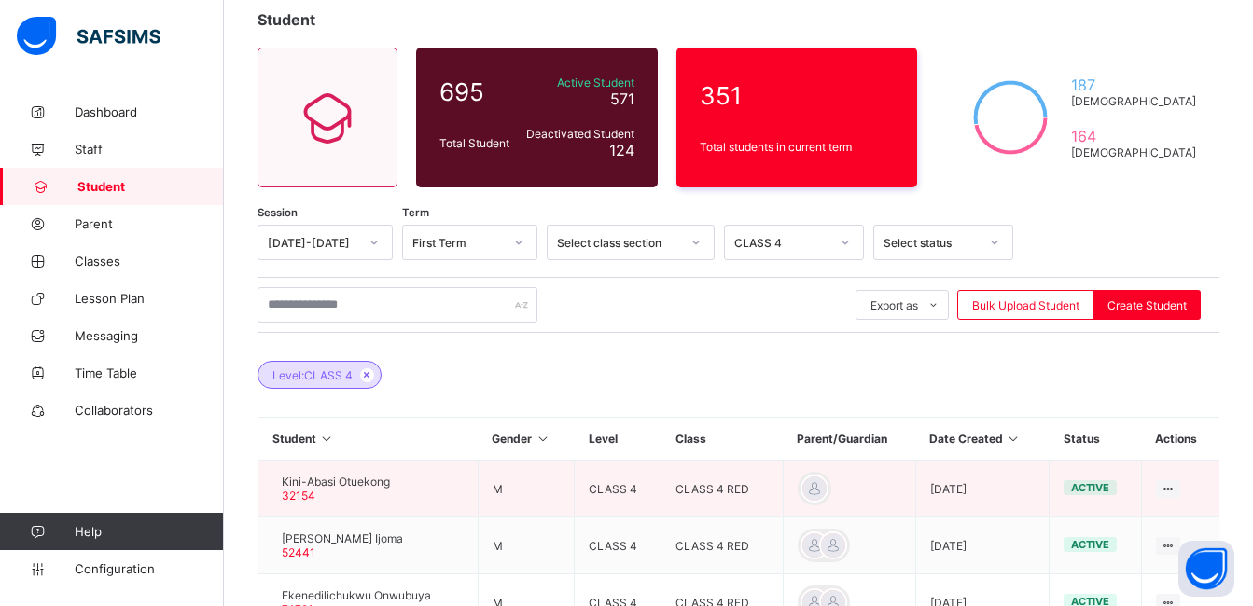
click at [360, 483] on span "Kini-Abasi Otuekong" at bounding box center [336, 482] width 108 height 14
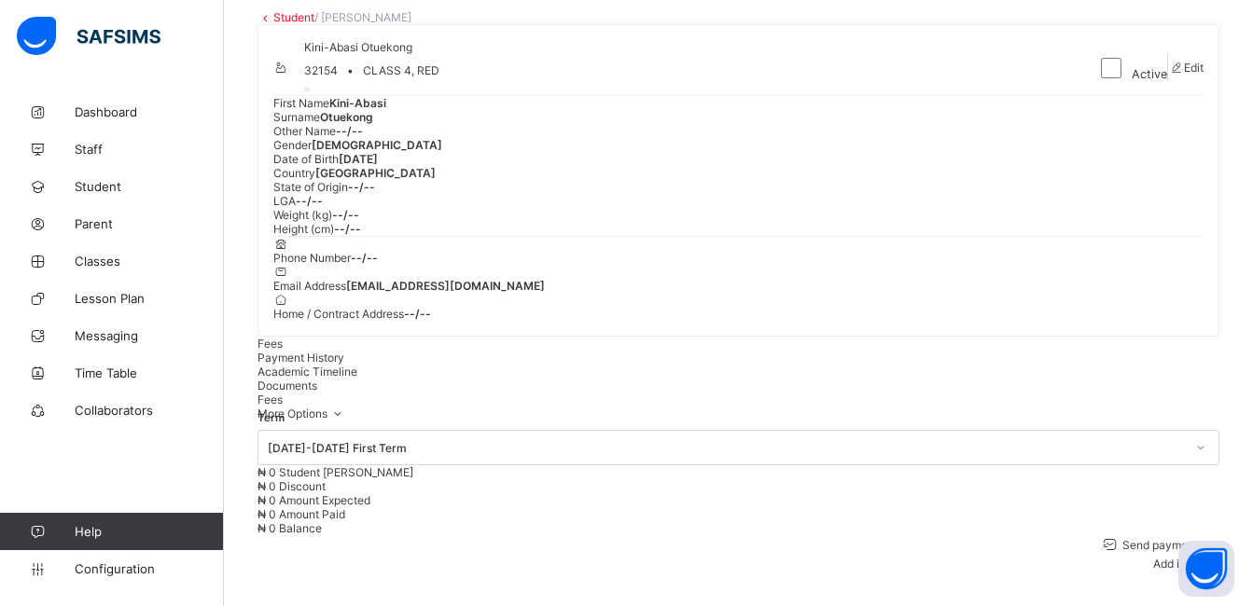
click at [1168, 75] on span at bounding box center [1176, 68] width 16 height 14
select select "**"
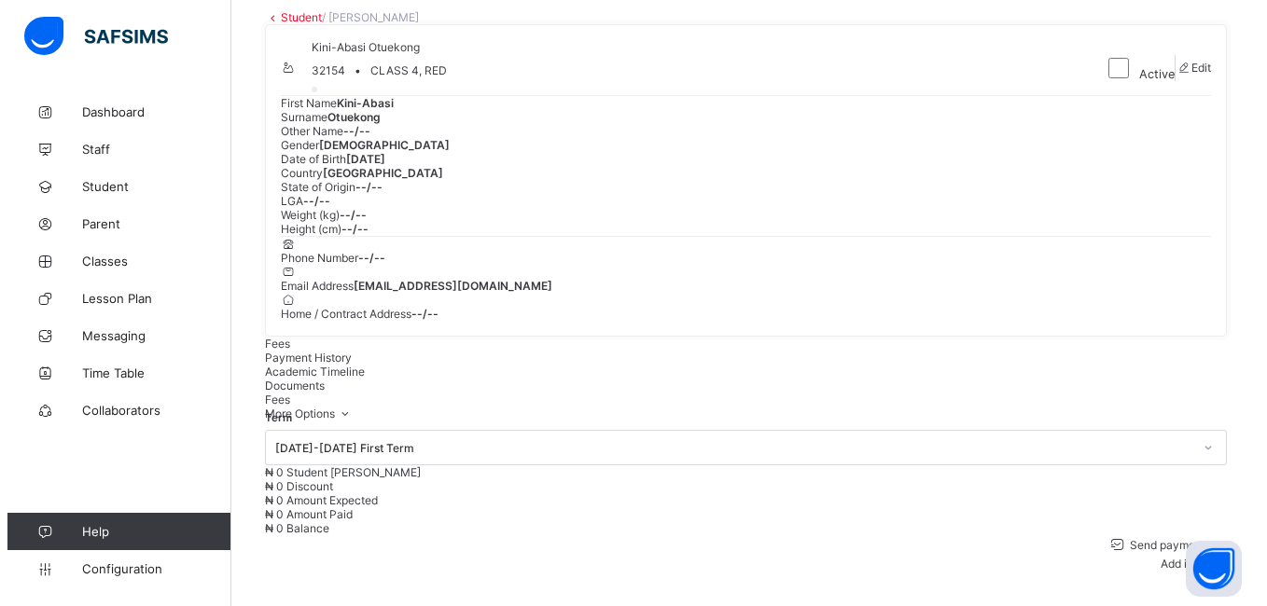
scroll to position [801, 0]
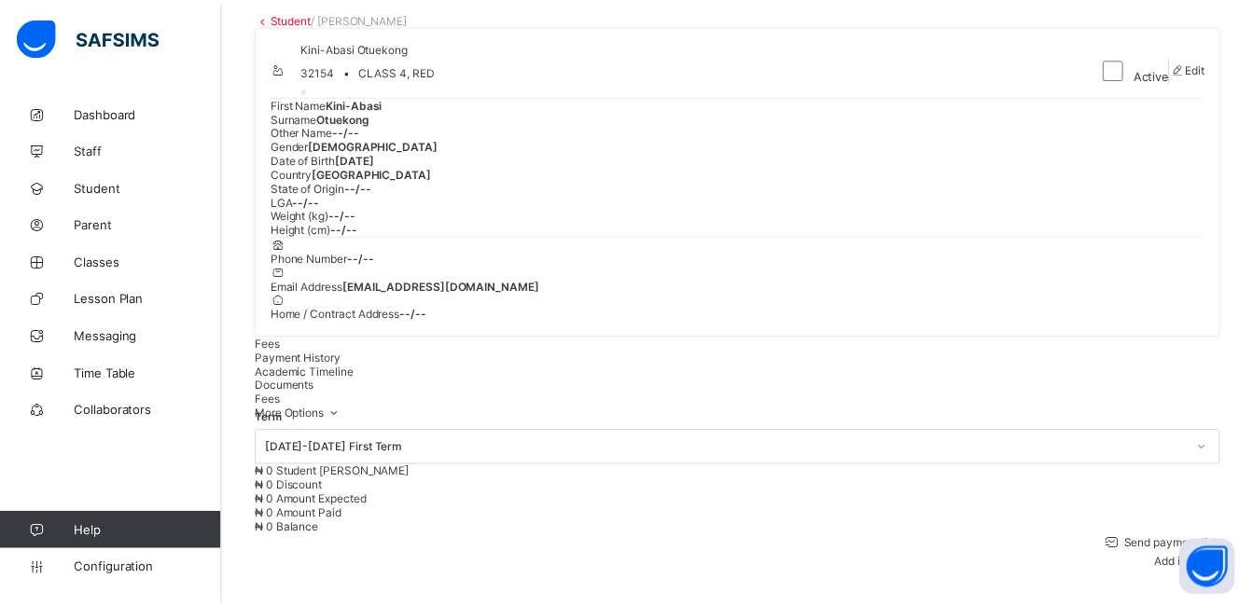
scroll to position [357, 0]
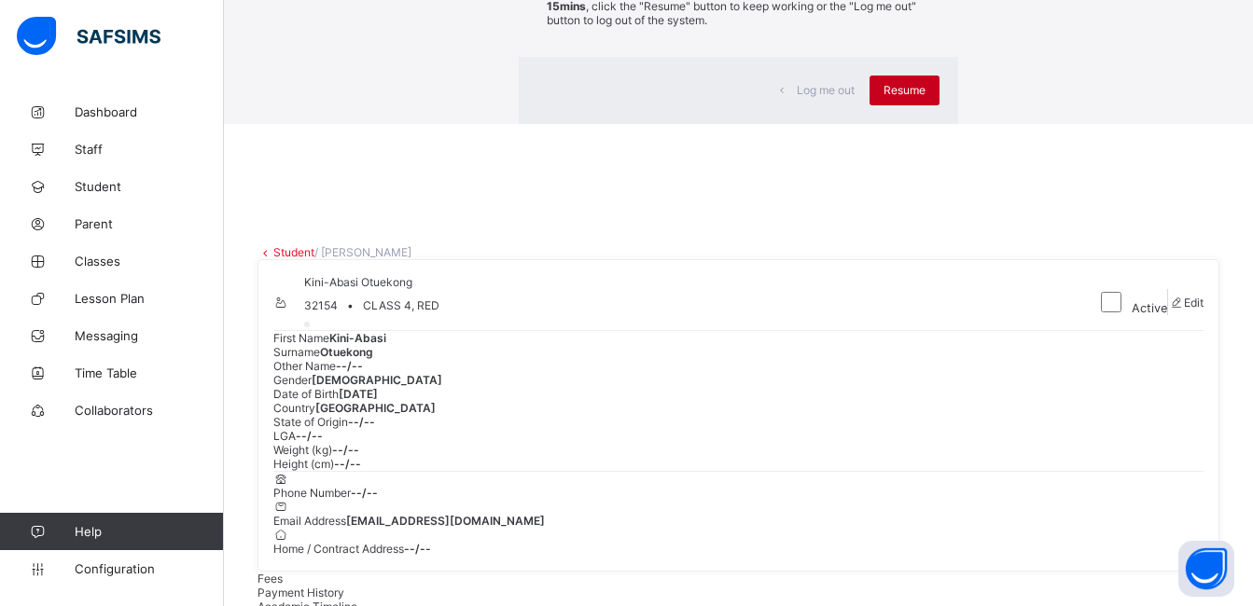
click at [869, 105] on div "Resume" at bounding box center [904, 91] width 70 height 30
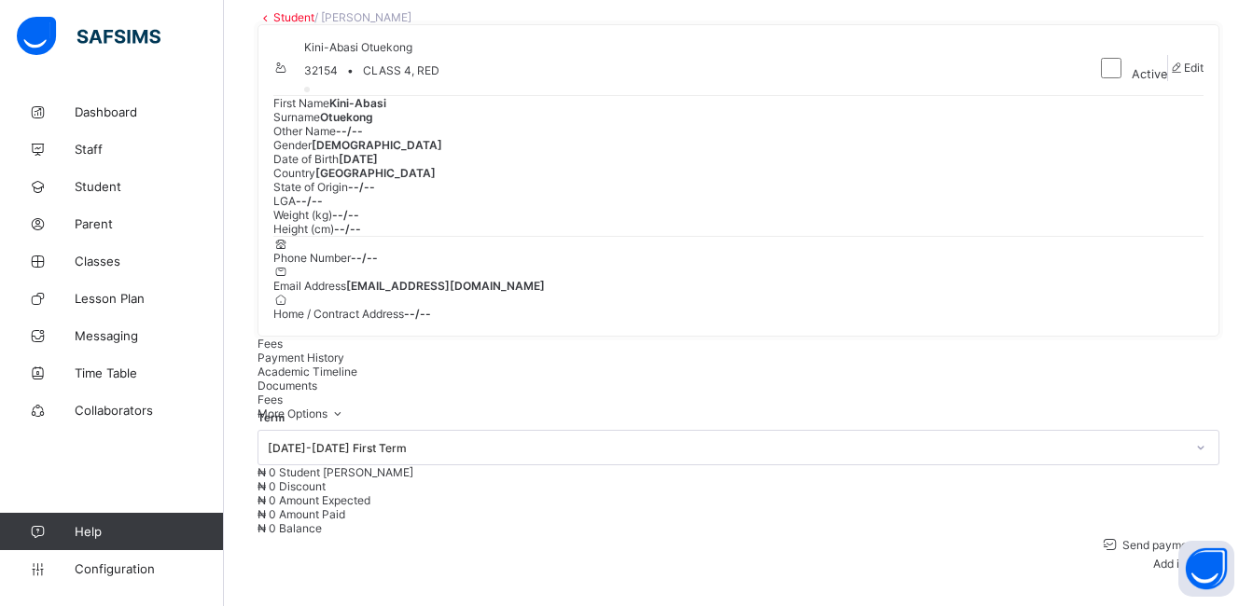
click at [431, 321] on span "--/--" at bounding box center [417, 314] width 27 height 14
